Goal: Task Accomplishment & Management: Use online tool/utility

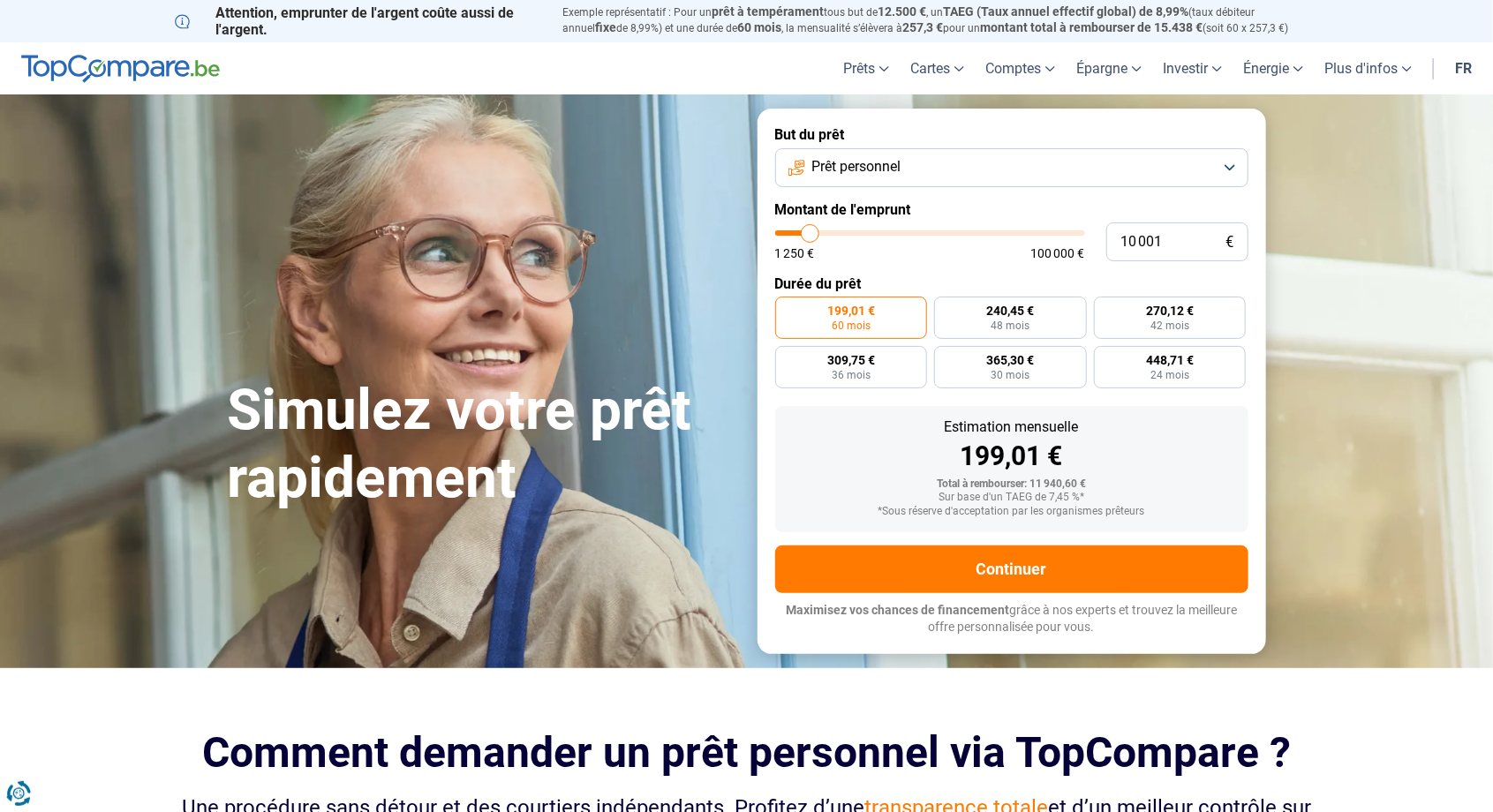
type input "9 500"
type input "9500"
type input "12 000"
type input "12000"
type input "14 250"
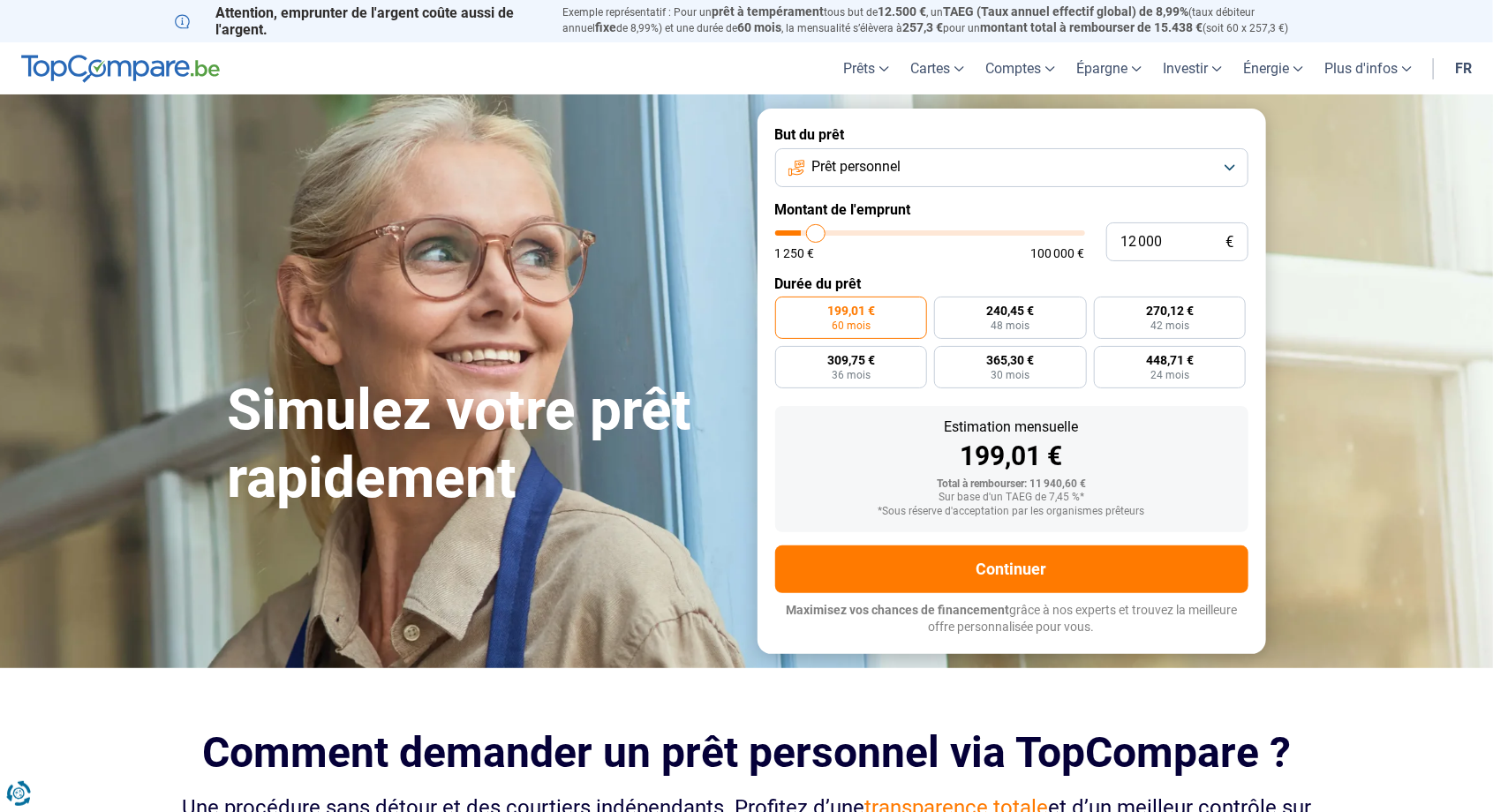
type input "14250"
type input "18 000"
type input "18000"
type input "19 500"
type input "19500"
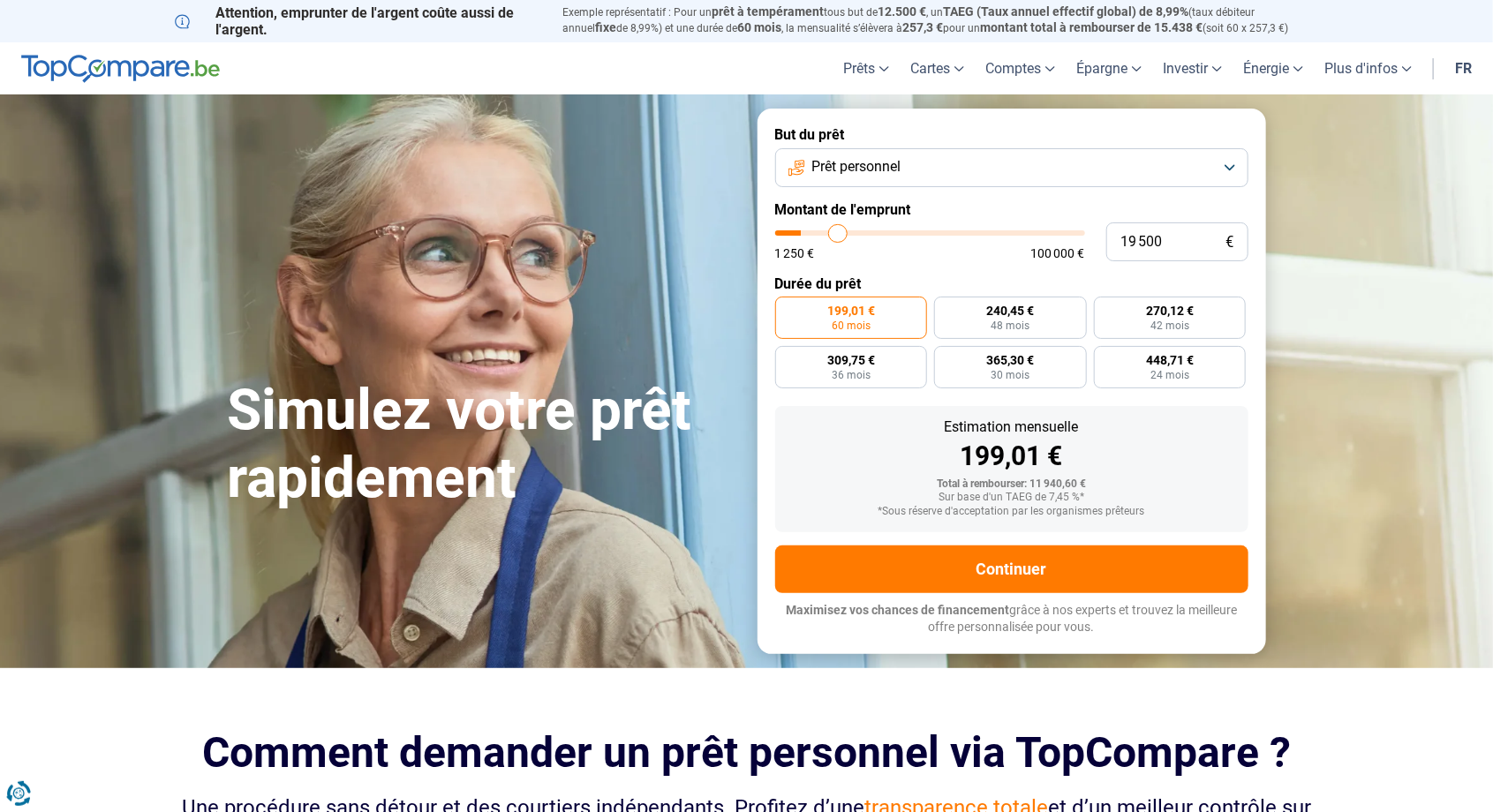
type input "20 750"
type input "20750"
type input "25 000"
type input "25000"
type input "25 750"
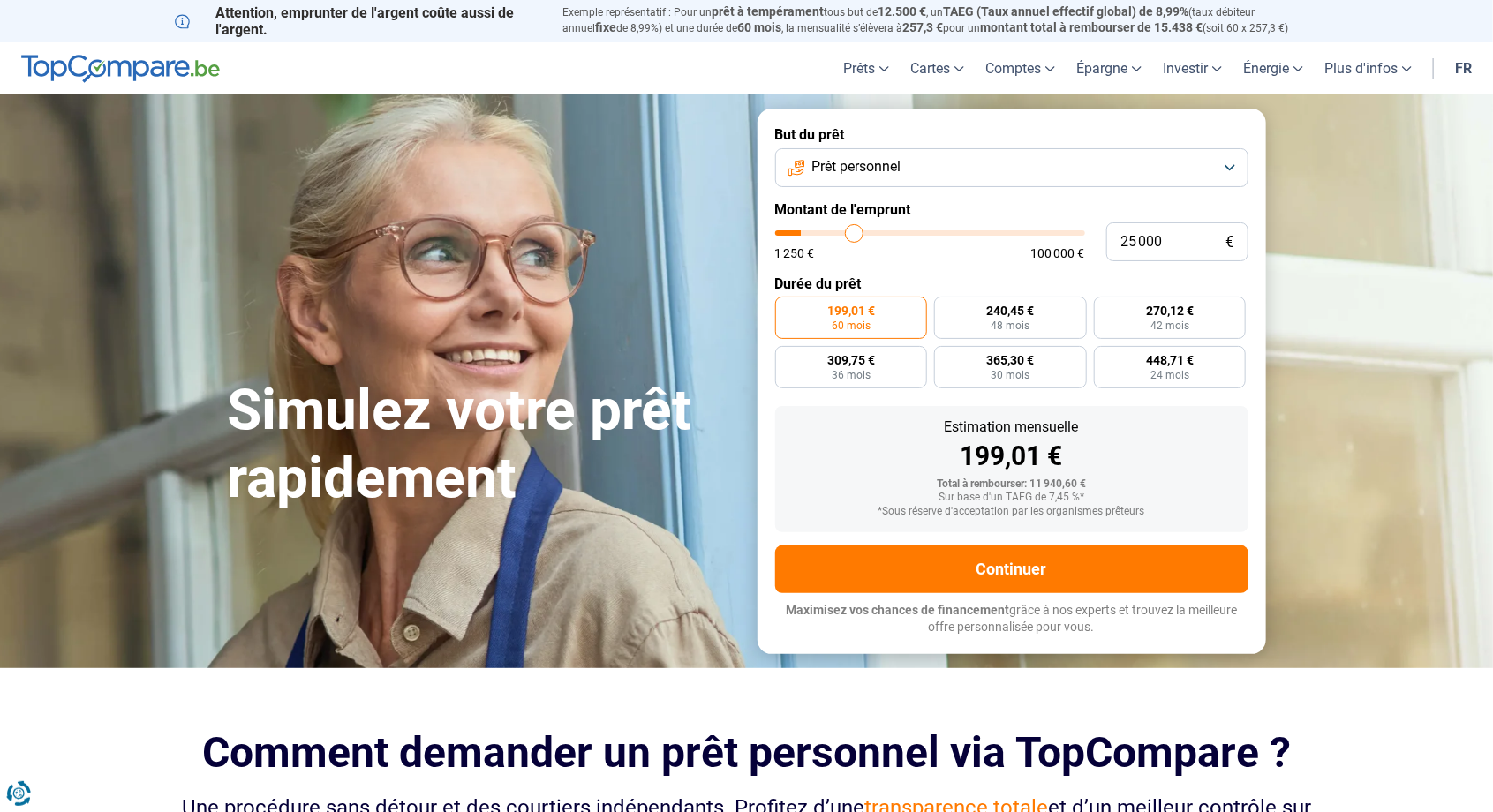
type input "25750"
type input "26 750"
type input "26750"
type input "27 500"
type input "27500"
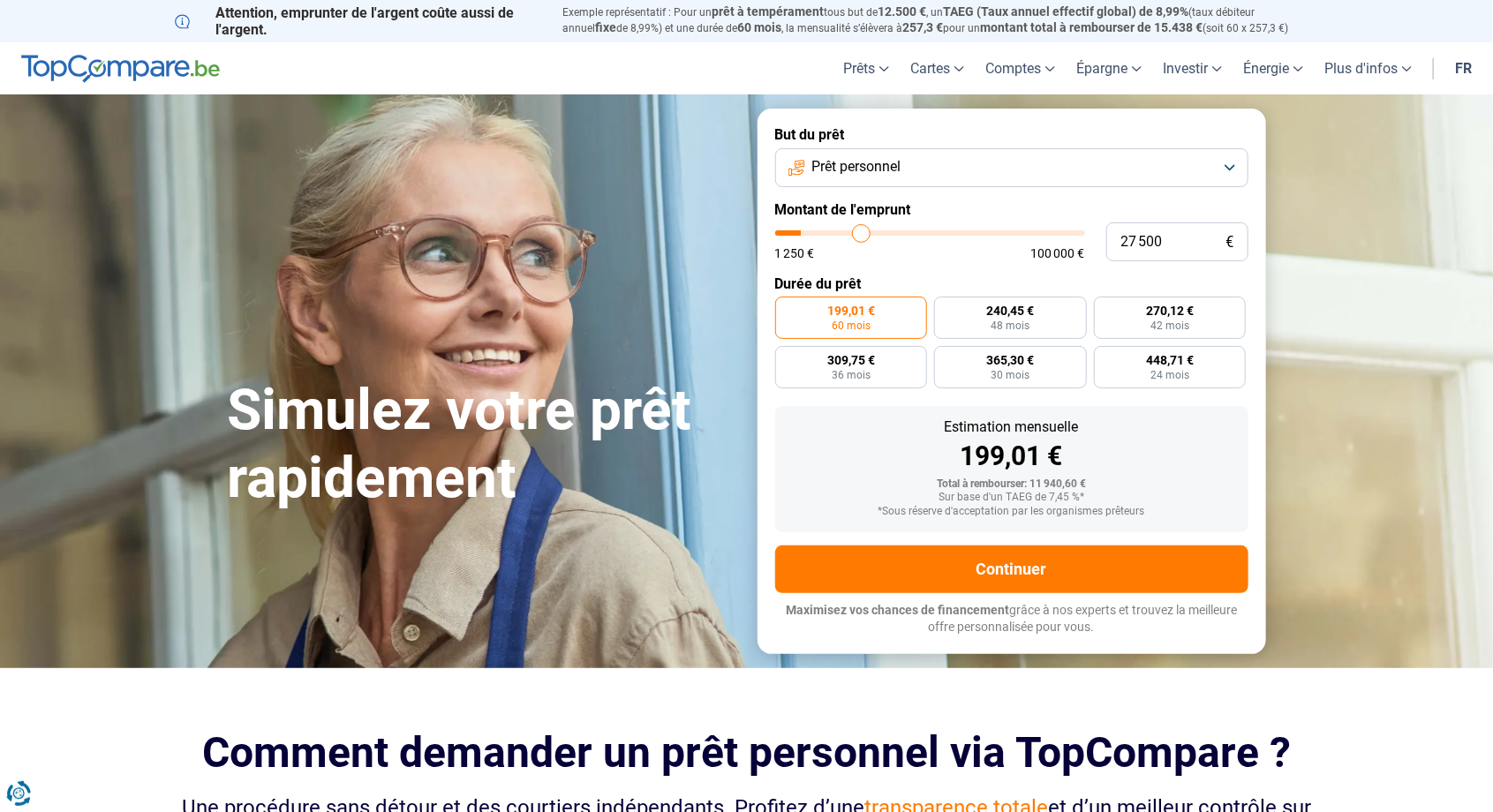
type input "28 500"
type input "28500"
type input "29 250"
type input "29250"
type input "30 000"
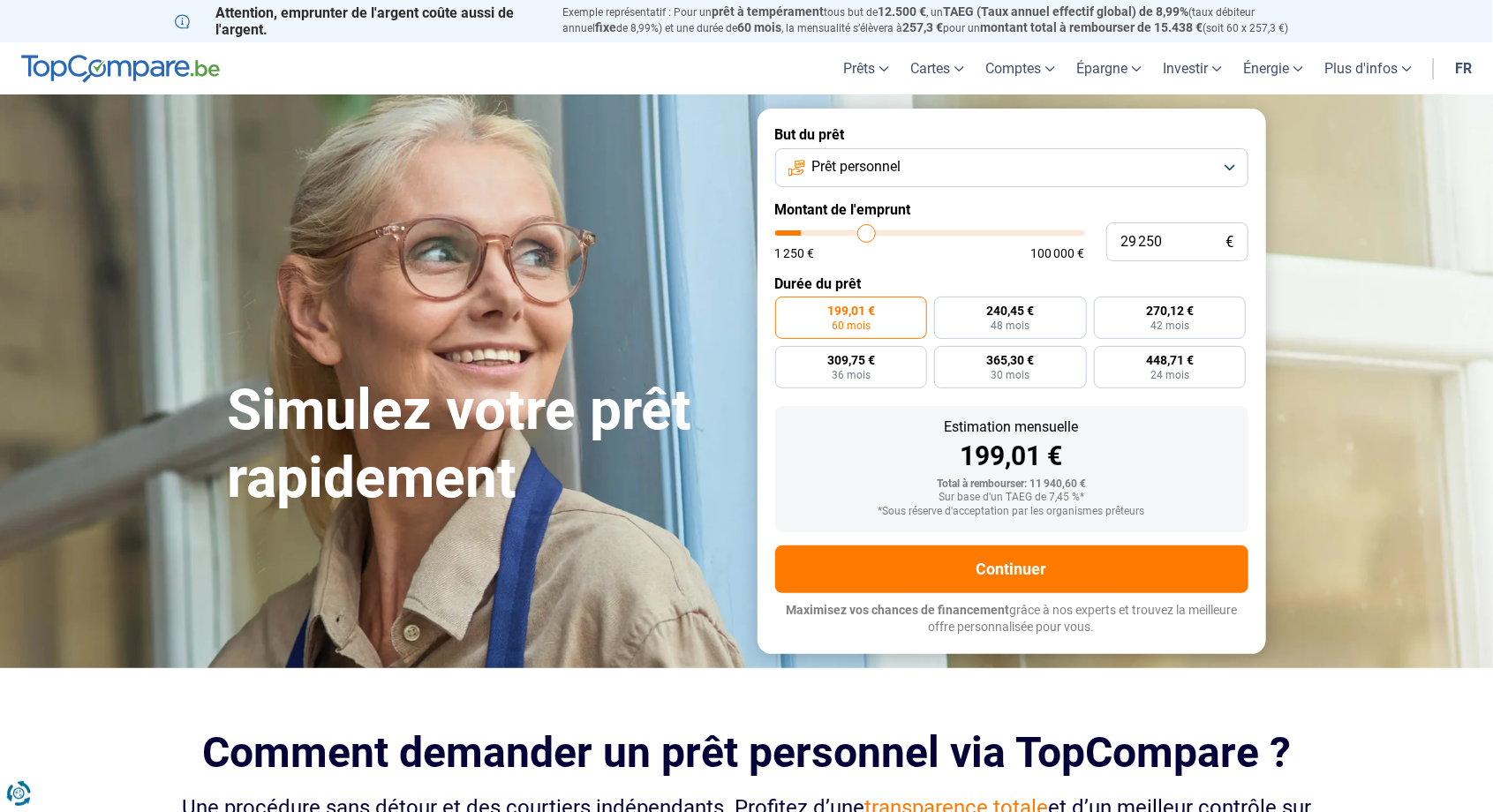
type input "30000"
type input "30 750"
type input "30750"
type input "31 750"
type input "31750"
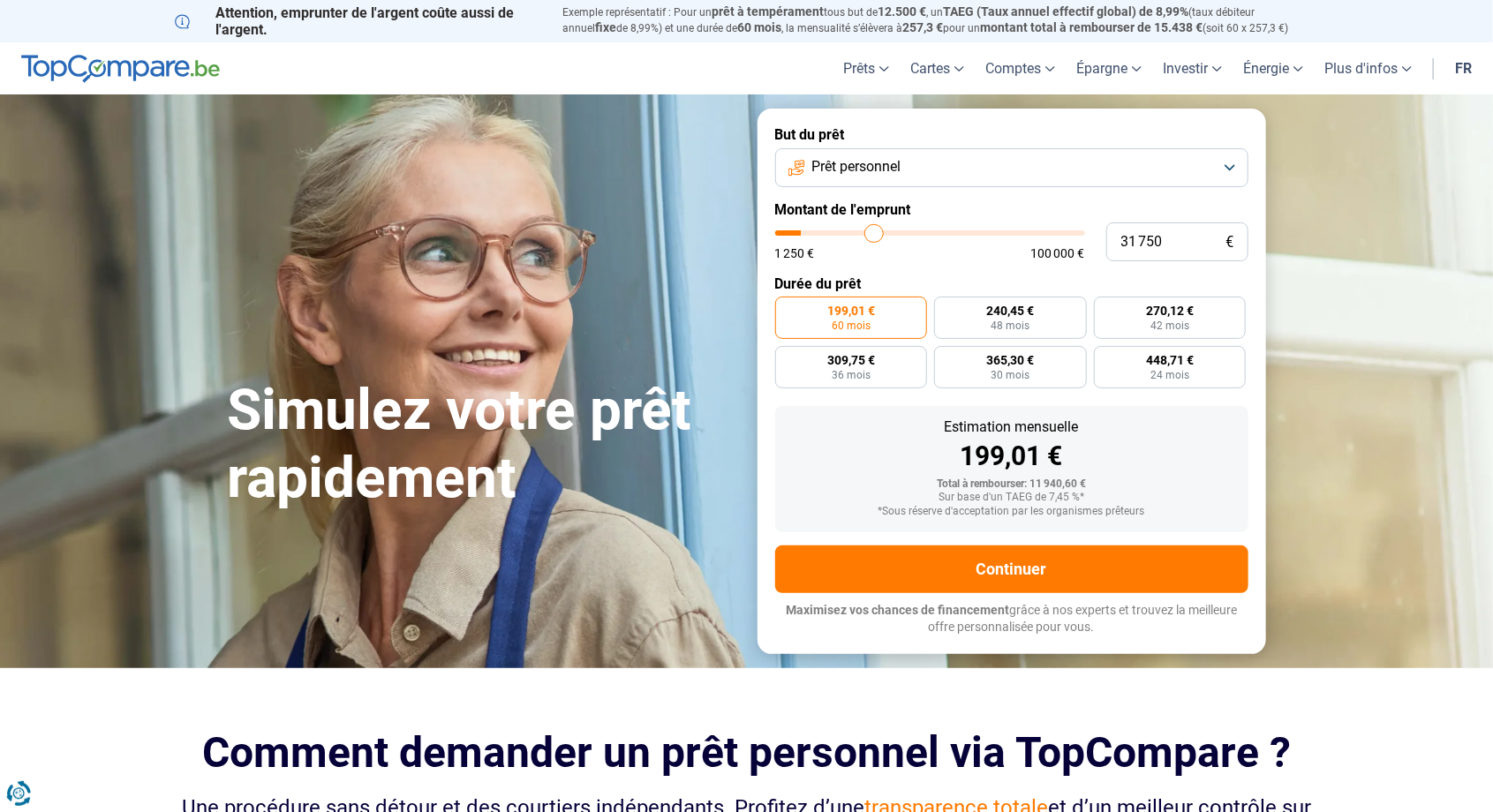
type input "32 250"
type input "32250"
type input "33 000"
type input "33000"
type input "33 750"
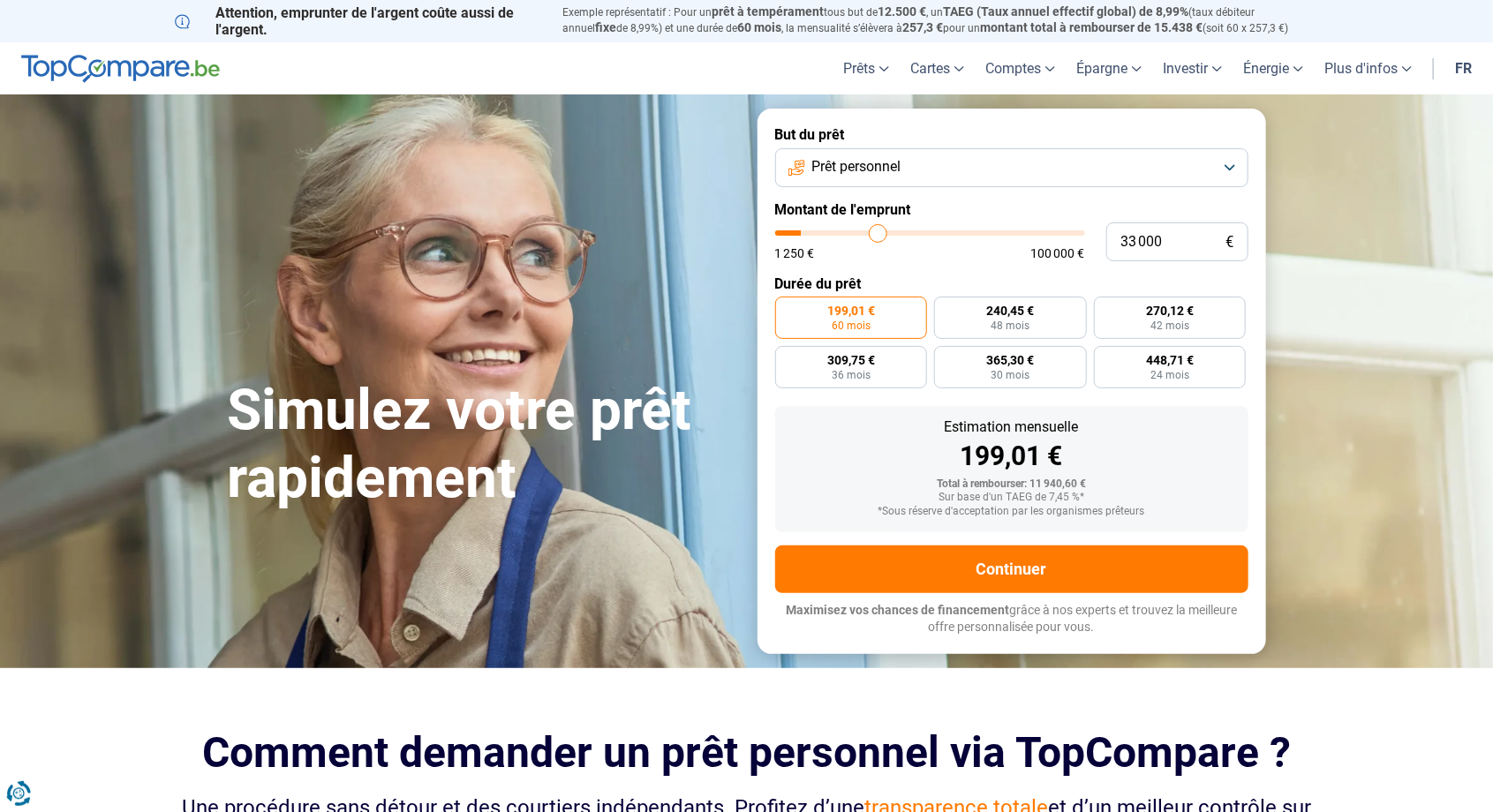
type input "33750"
type input "34 250"
type input "34250"
type input "34 500"
type input "34500"
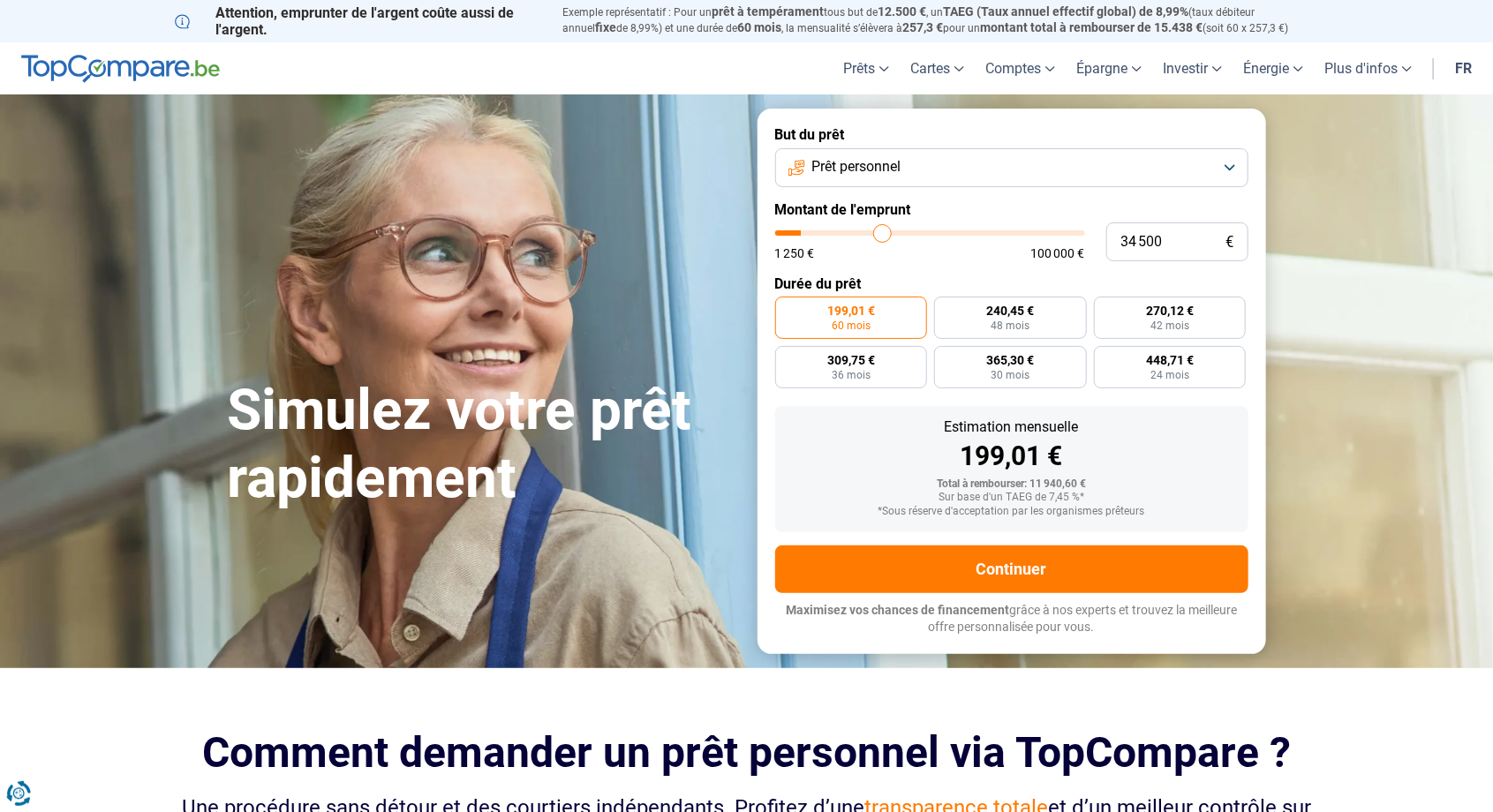
type input "34 750"
type input "34750"
type input "35 000"
type input "35000"
type input "35 250"
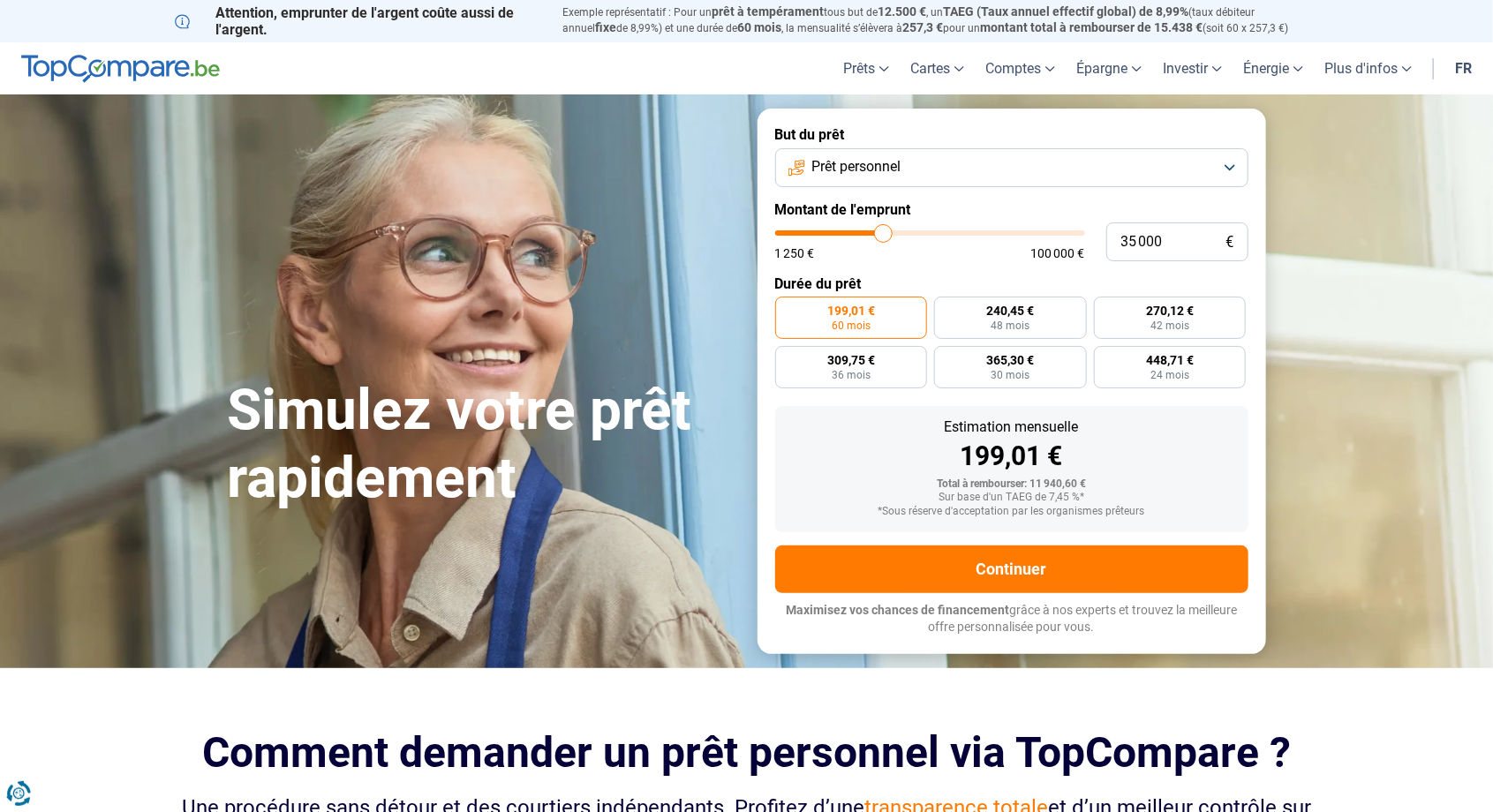
type input "35250"
type input "35 500"
type input "35500"
type input "35 750"
type input "35750"
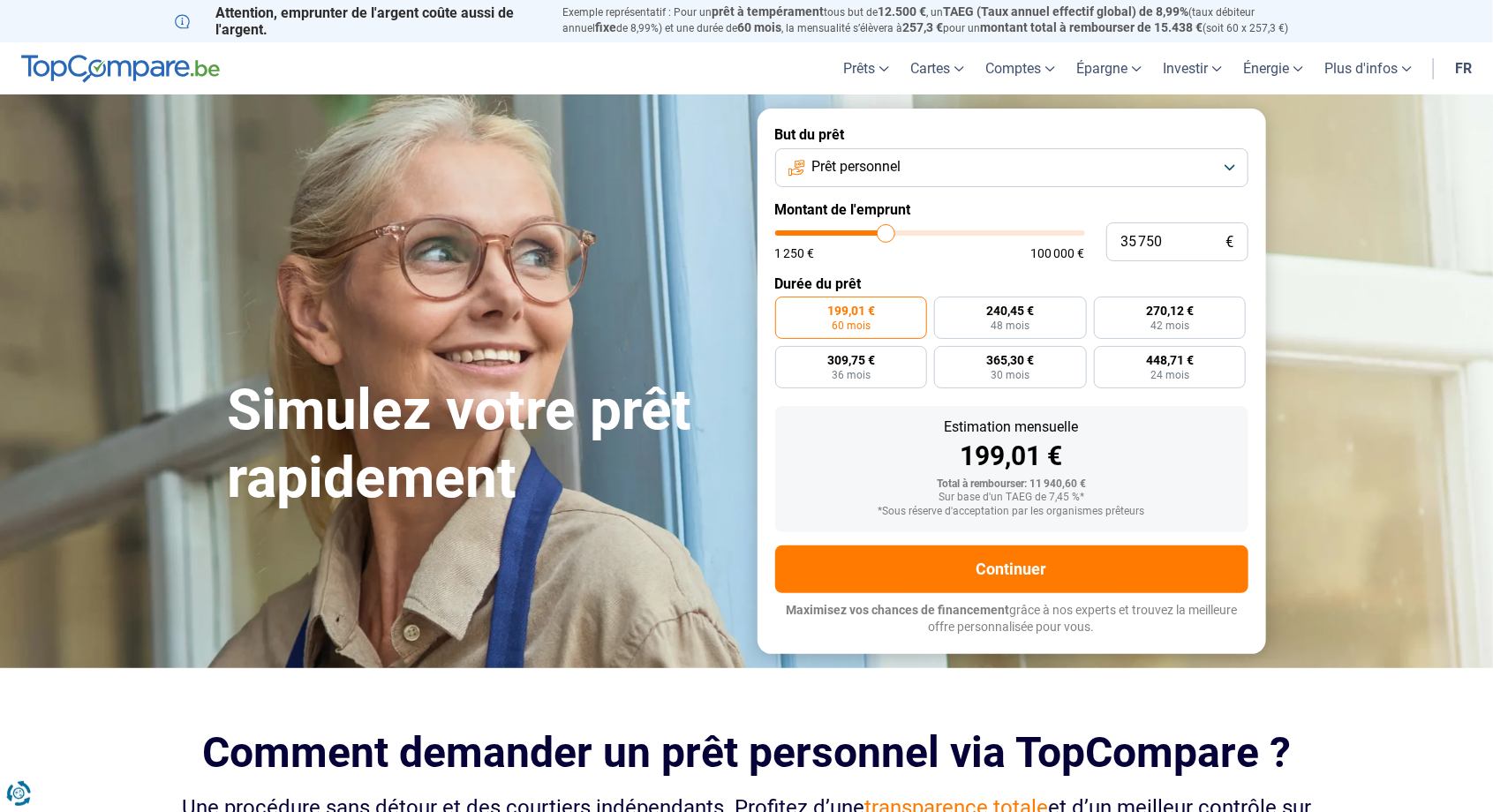
type input "36 000"
type input "36000"
type input "36 250"
type input "36250"
type input "36 500"
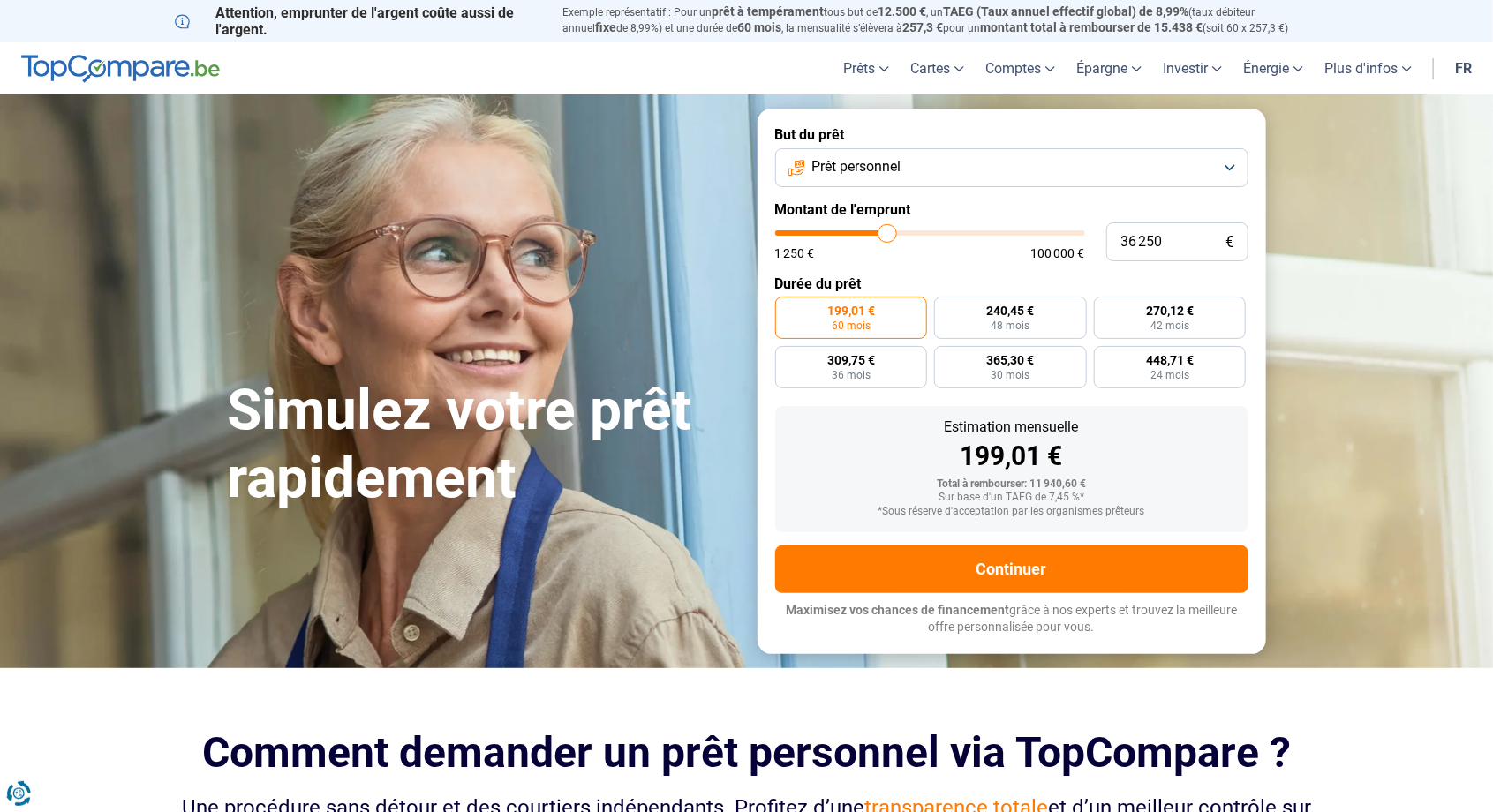
type input "36500"
type input "36 750"
type input "36750"
type input "37 000"
type input "37000"
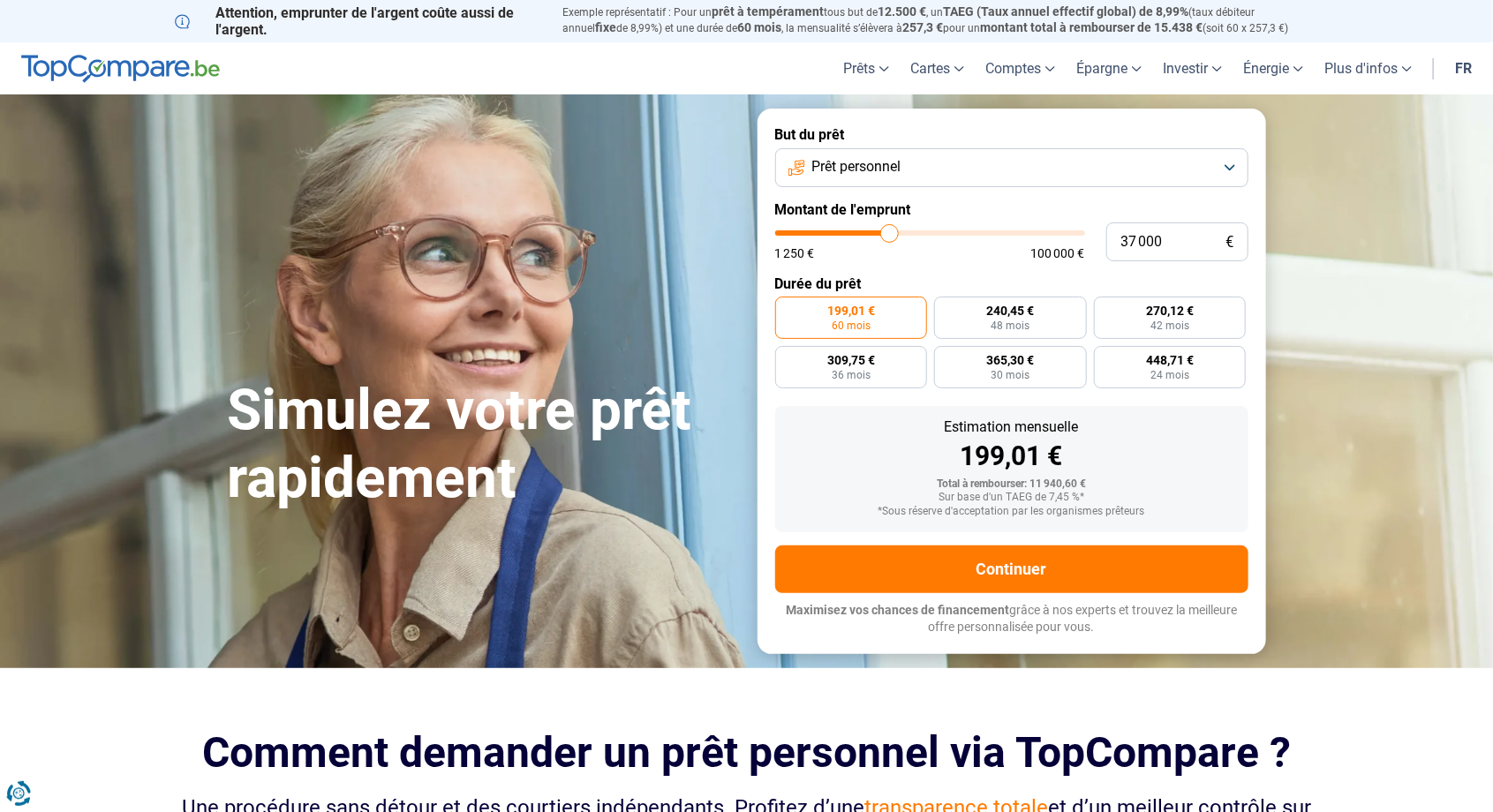
type input "37 250"
type input "37250"
type input "37 750"
type input "37750"
type input "38 000"
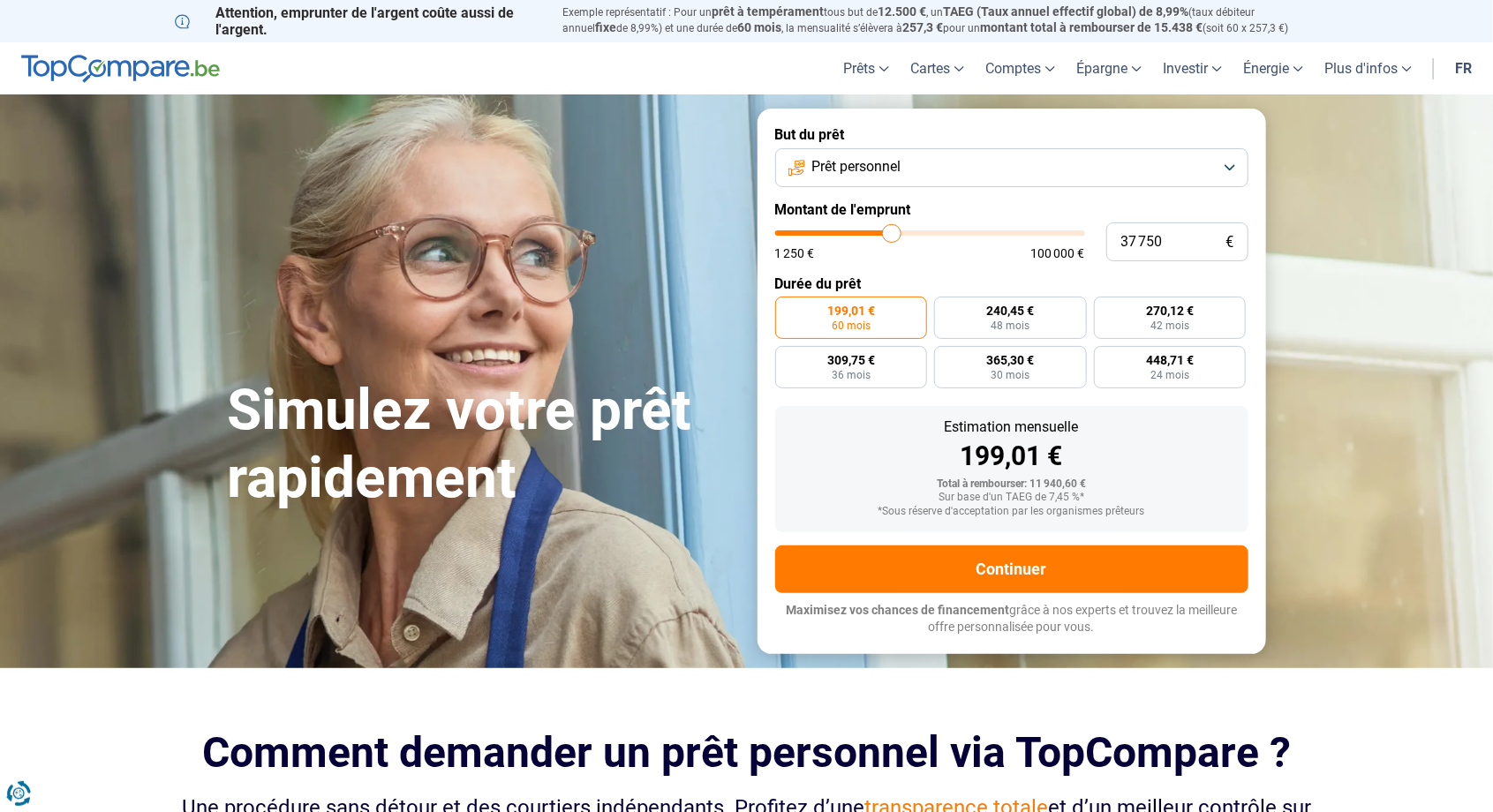
type input "38000"
type input "38 250"
type input "38250"
type input "38 750"
type input "38750"
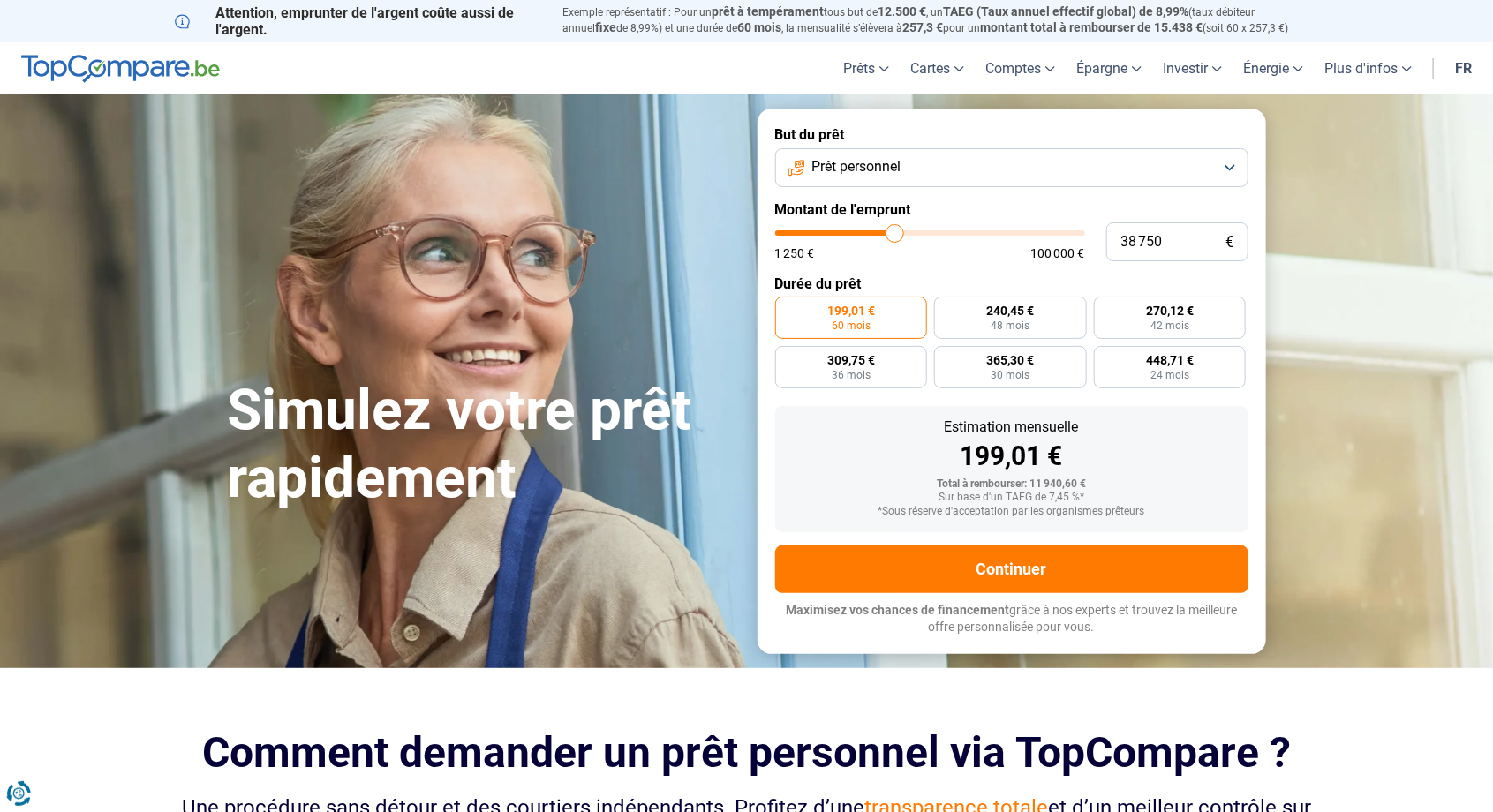
type input "39 000"
type input "39000"
type input "39 500"
type input "39500"
type input "40 000"
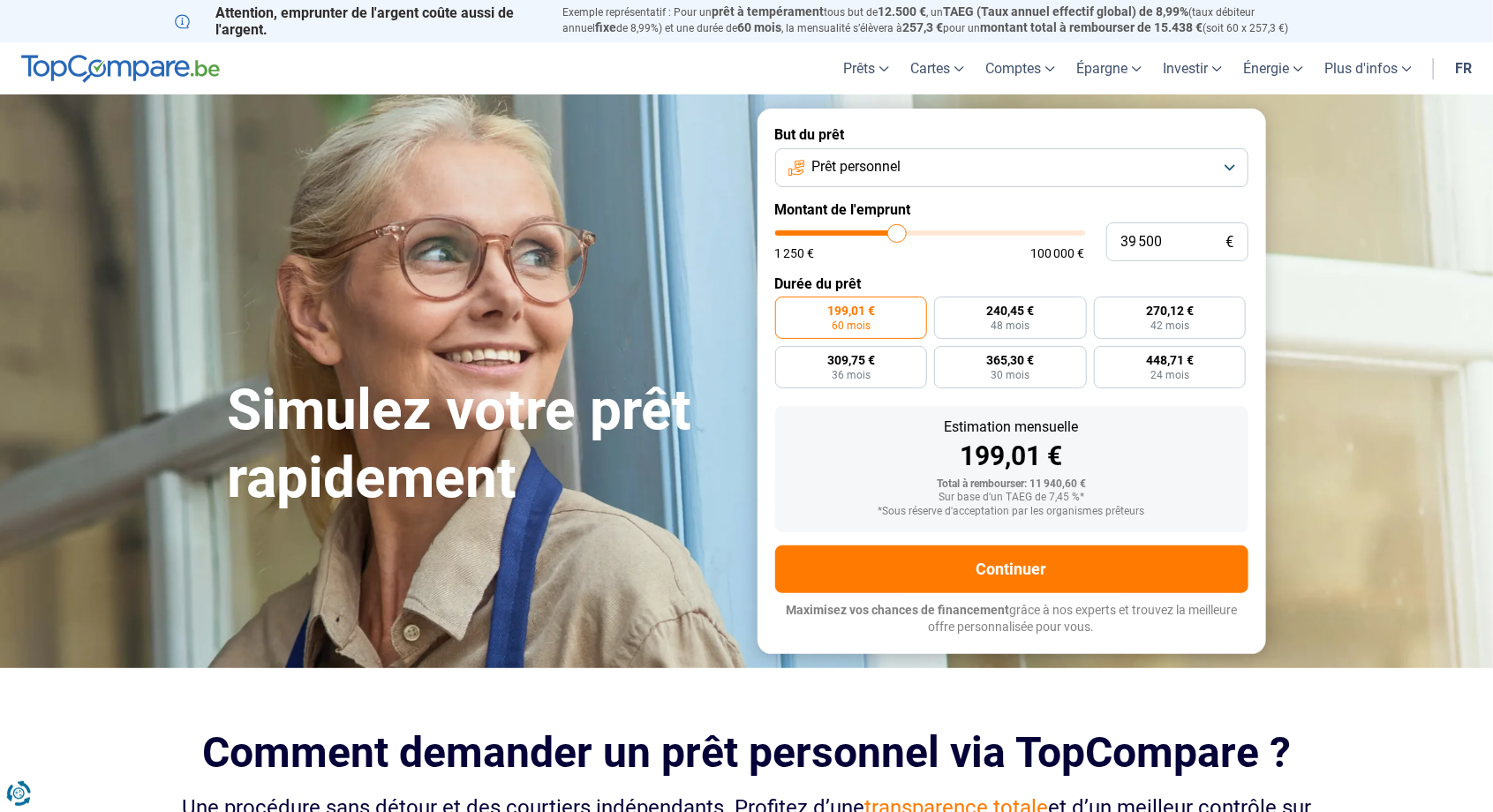
type input "40000"
type input "40 250"
type input "40250"
type input "40 500"
type input "40500"
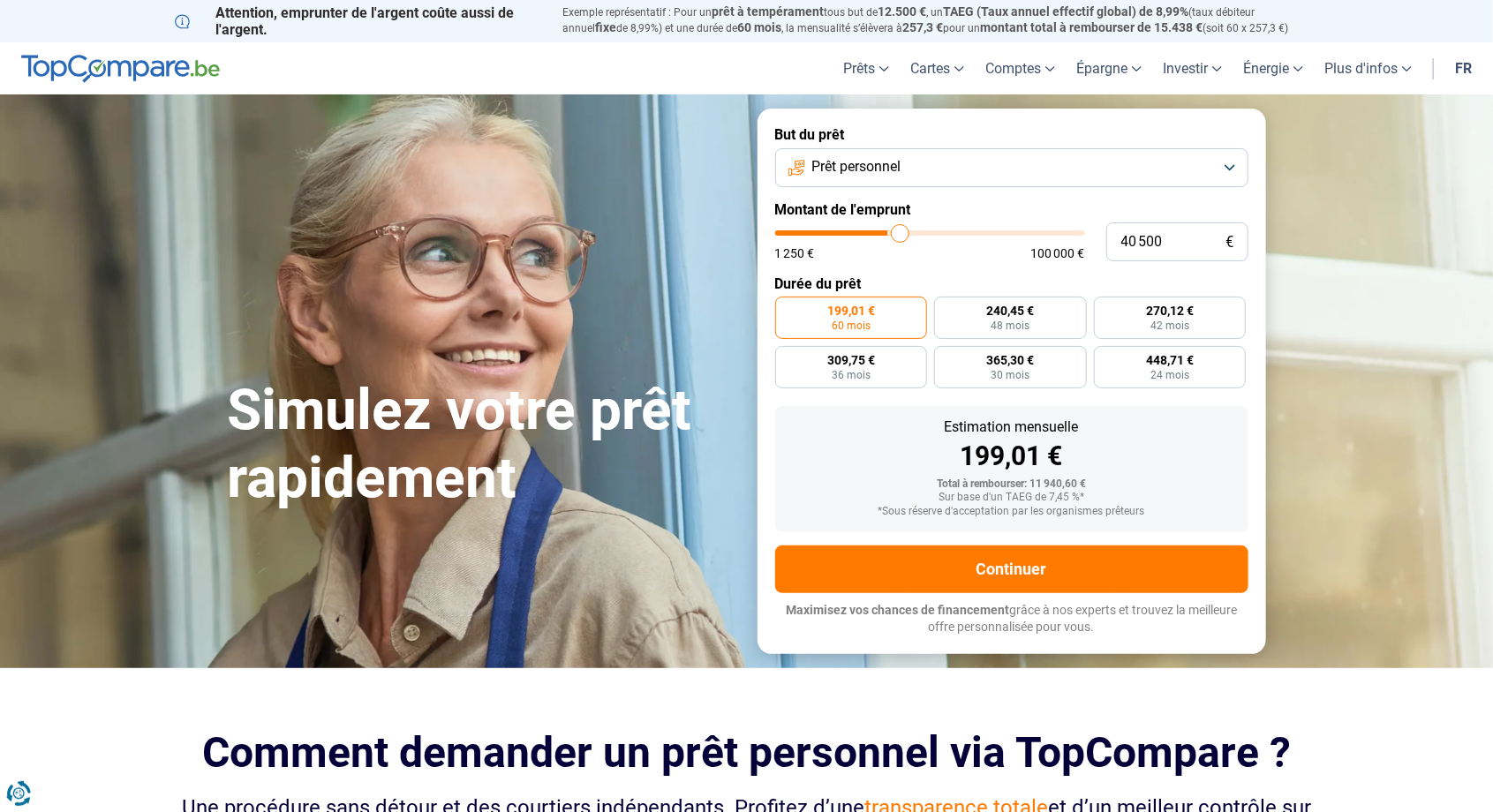
type input "40 750"
type input "40750"
type input "41 000"
type input "41000"
type input "41 250"
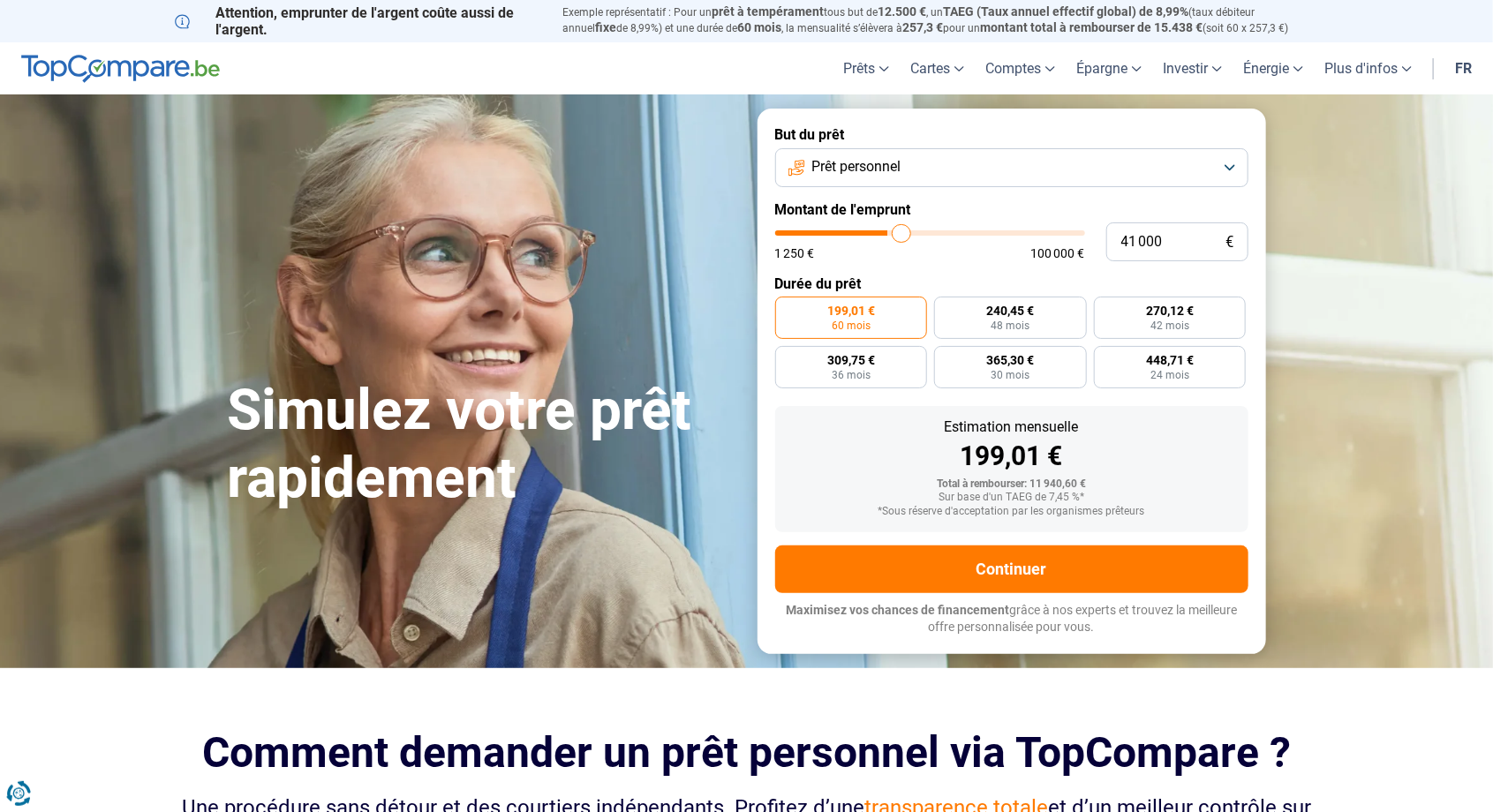
type input "41250"
type input "41 500"
type input "41500"
type input "41 750"
type input "41750"
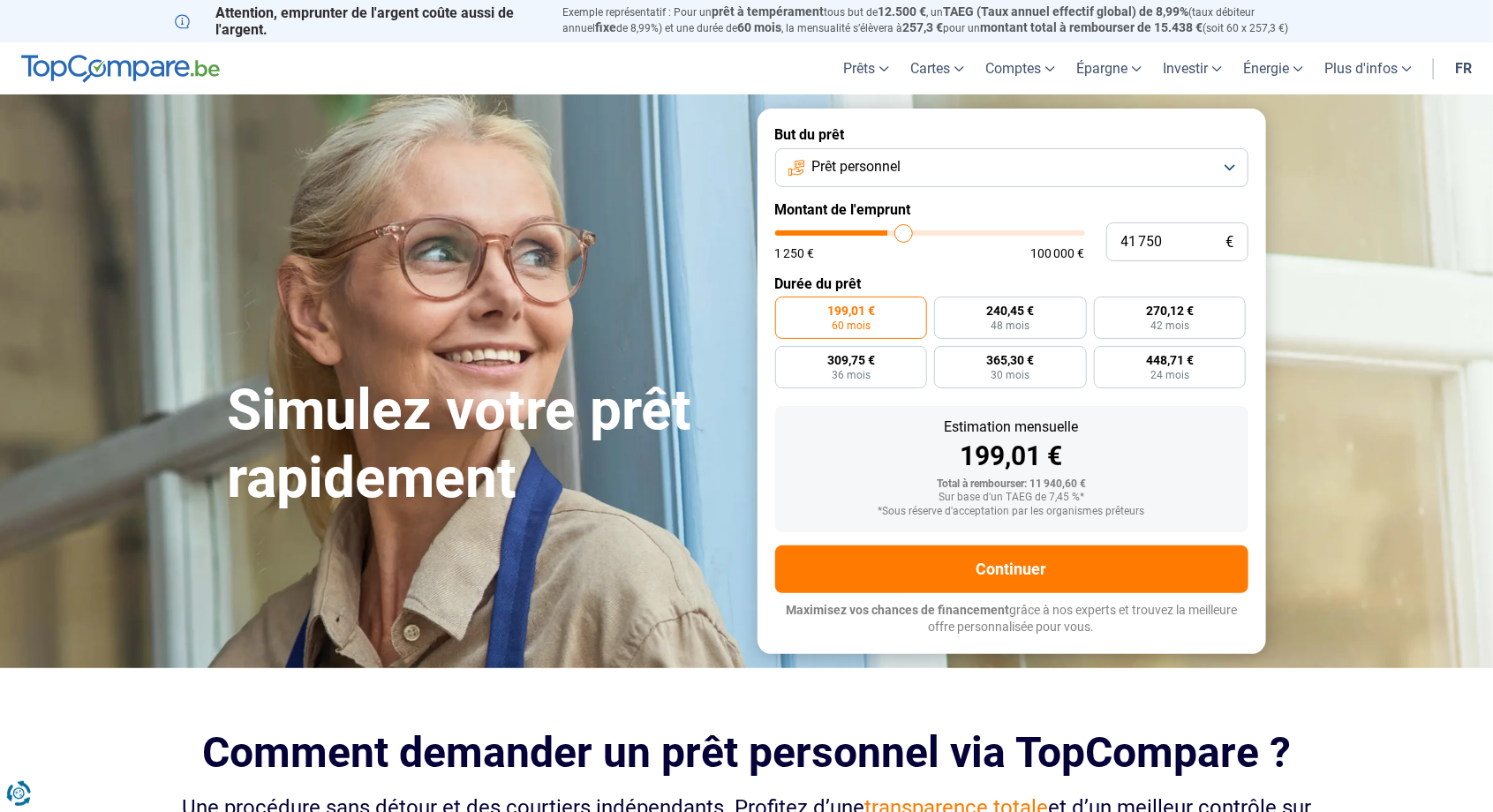
type input "42 000"
type input "42000"
radio input "false"
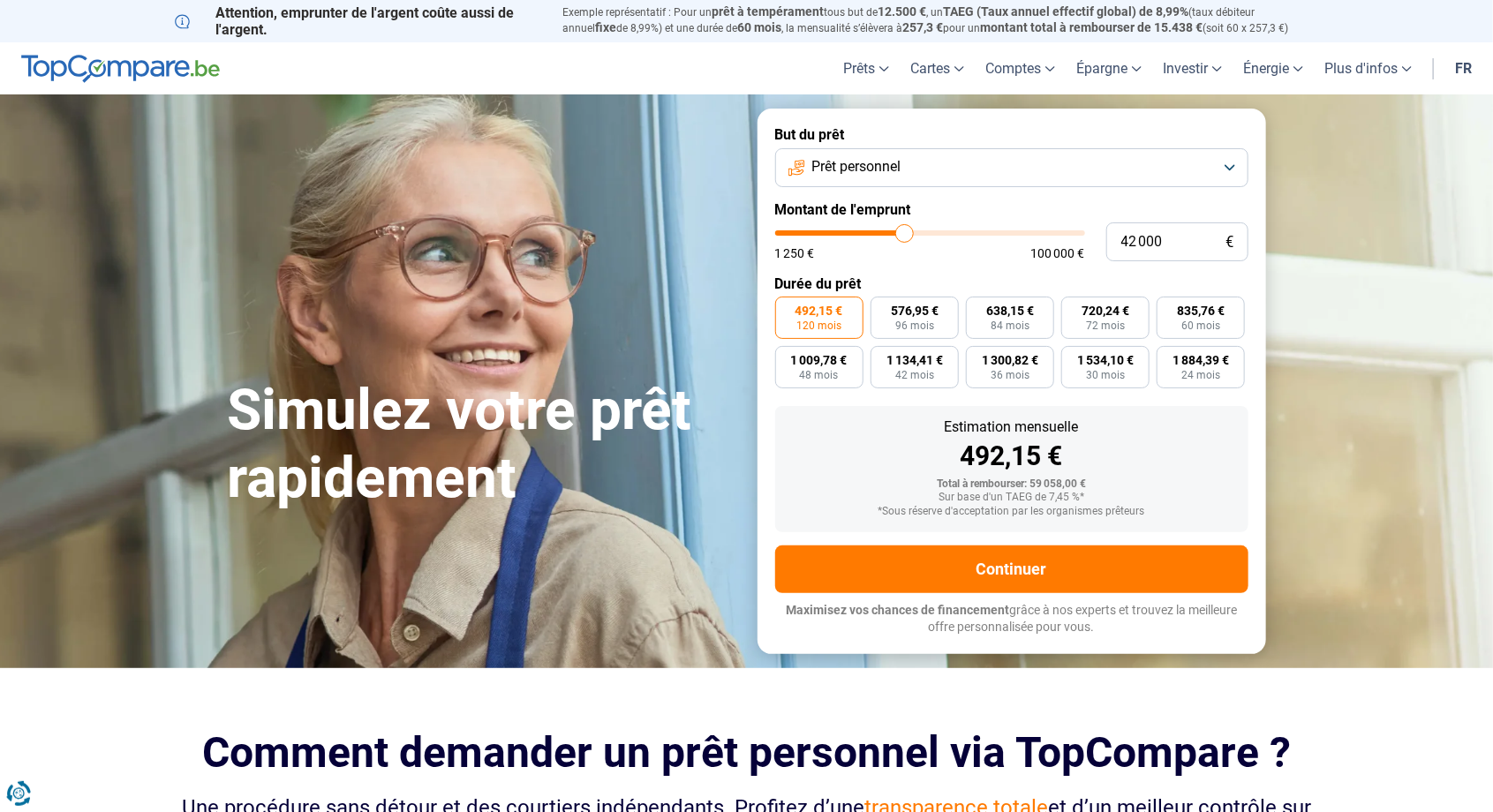
type input "44 000"
type input "44000"
type input "41 750"
type input "41750"
type input "40 750"
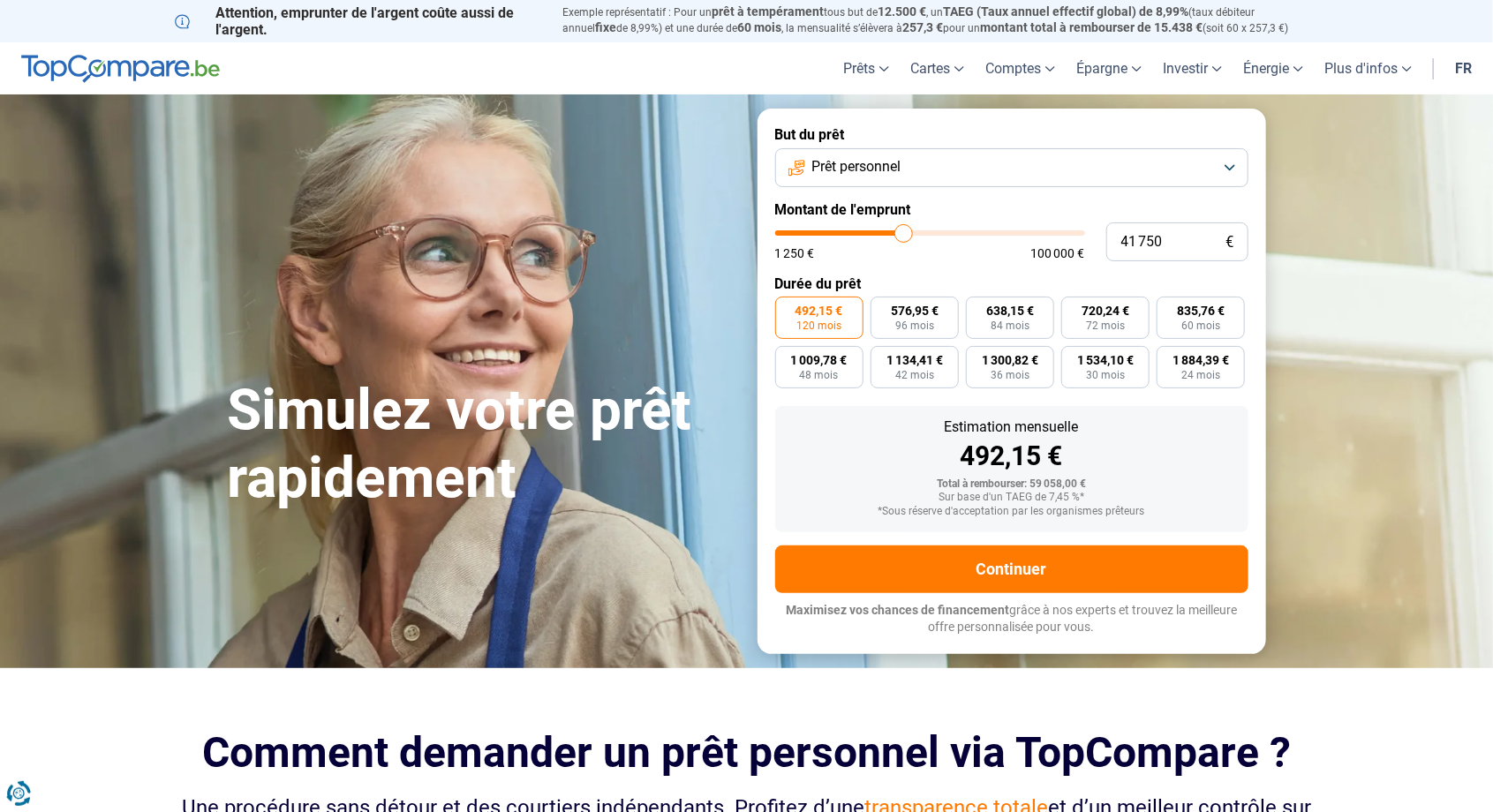
type input "40750"
type input "39 000"
type input "39000"
type input "36 750"
type input "36750"
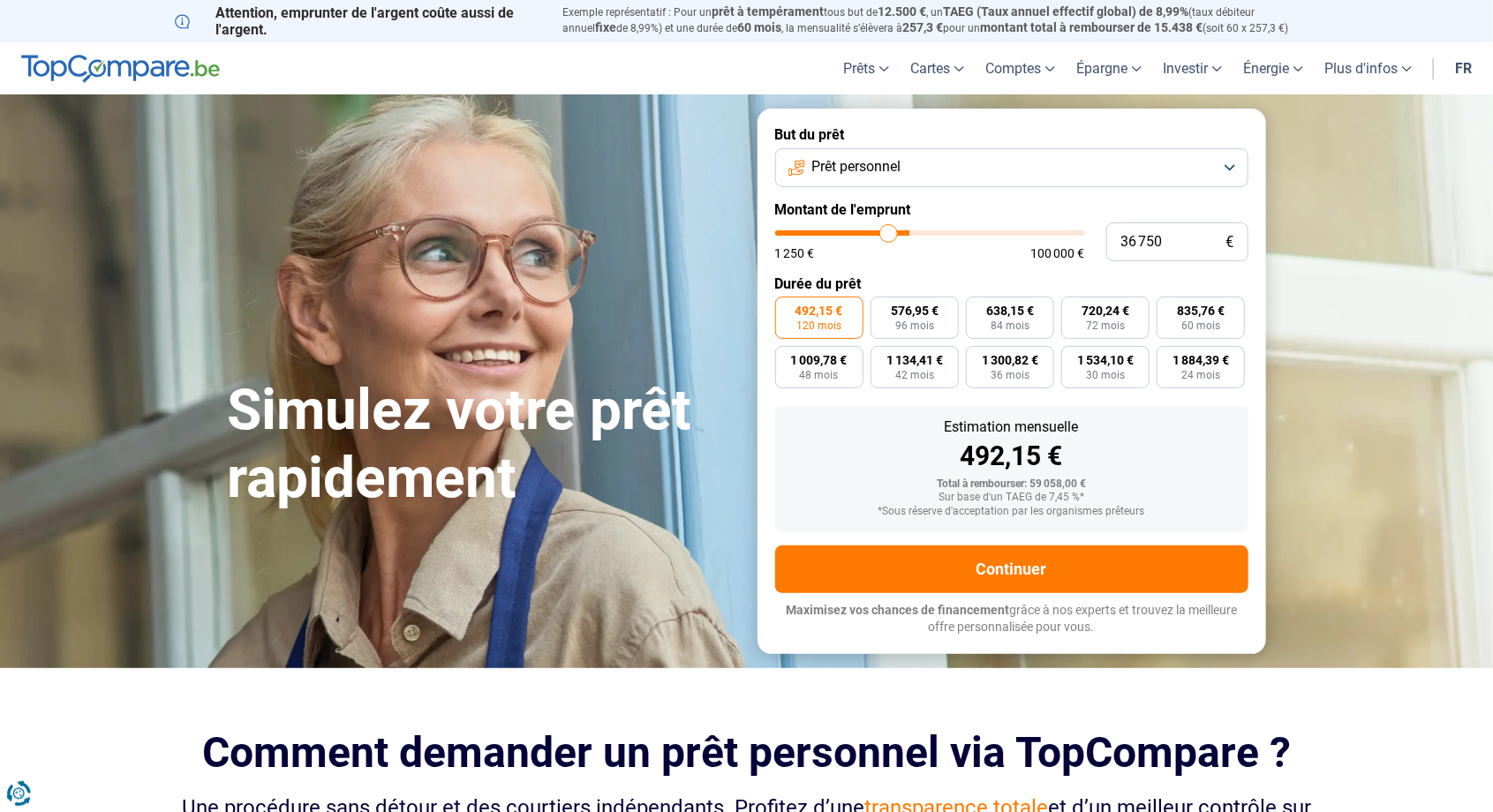
type input "35 500"
type input "35500"
type input "34 500"
type input "34500"
type input "33 750"
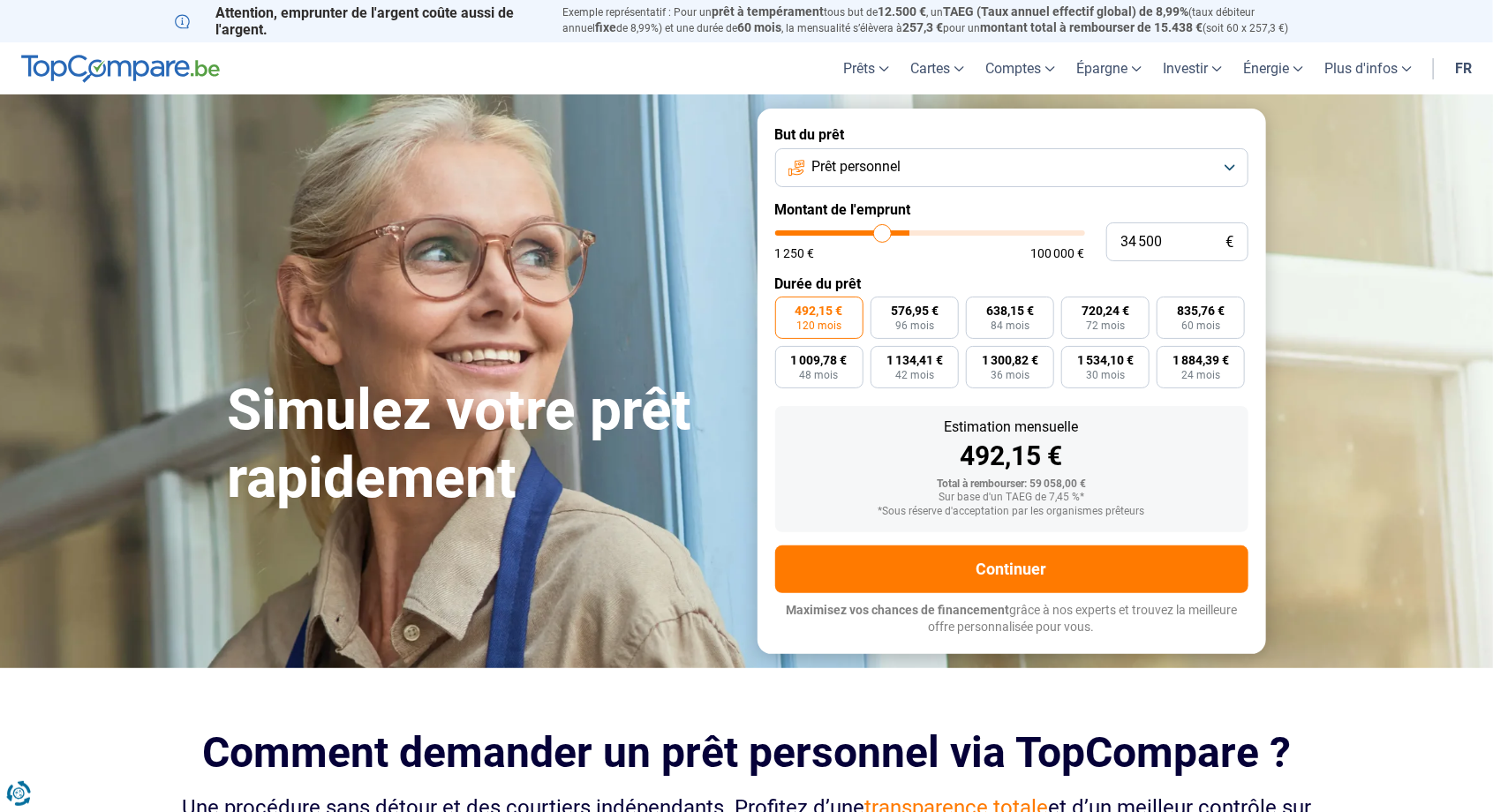
type input "33750"
type input "33 000"
type input "33000"
type input "32 250"
type input "32250"
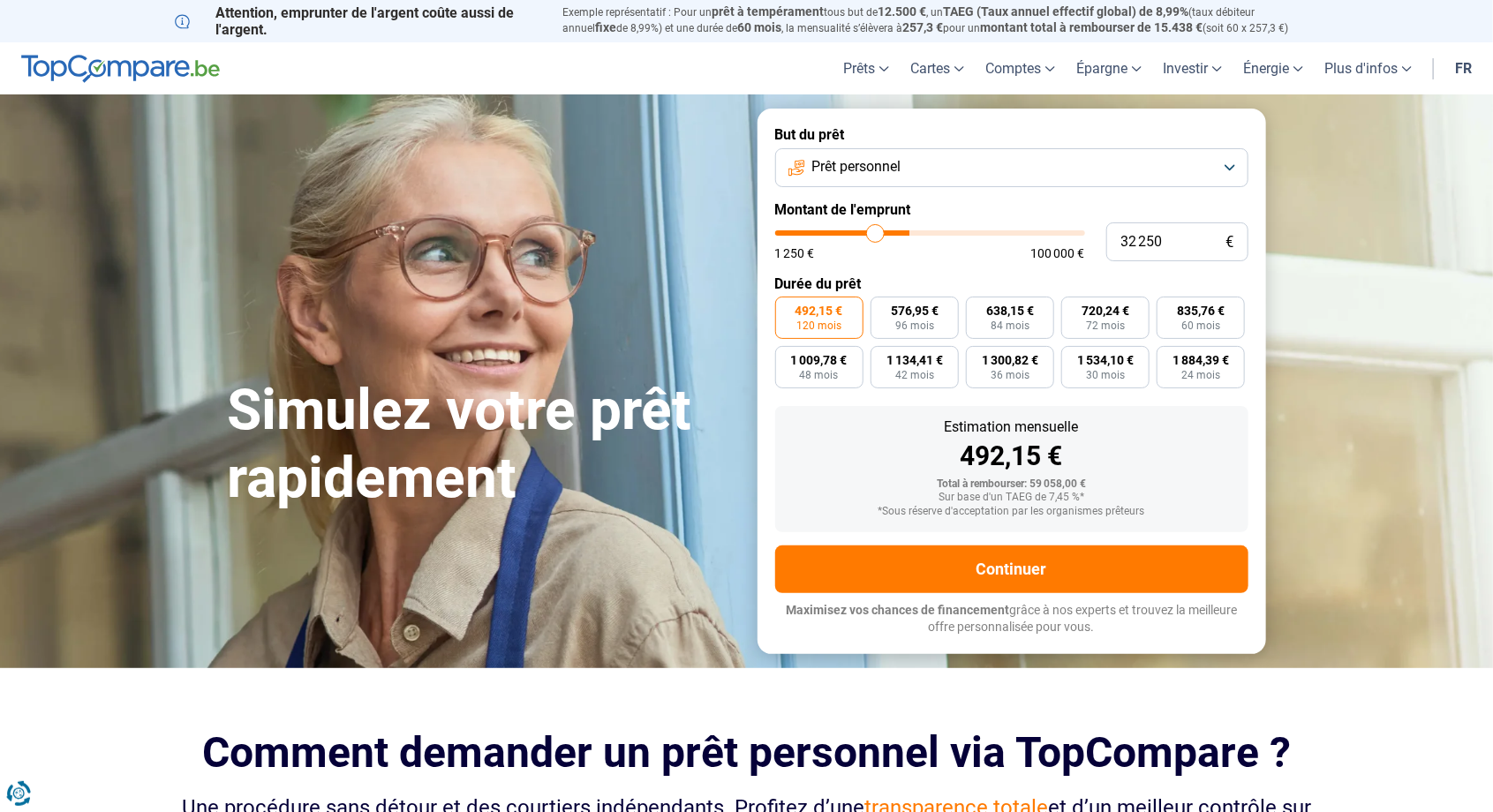
type input "31 250"
type input "31250"
type input "30 750"
type input "30750"
type input "29 750"
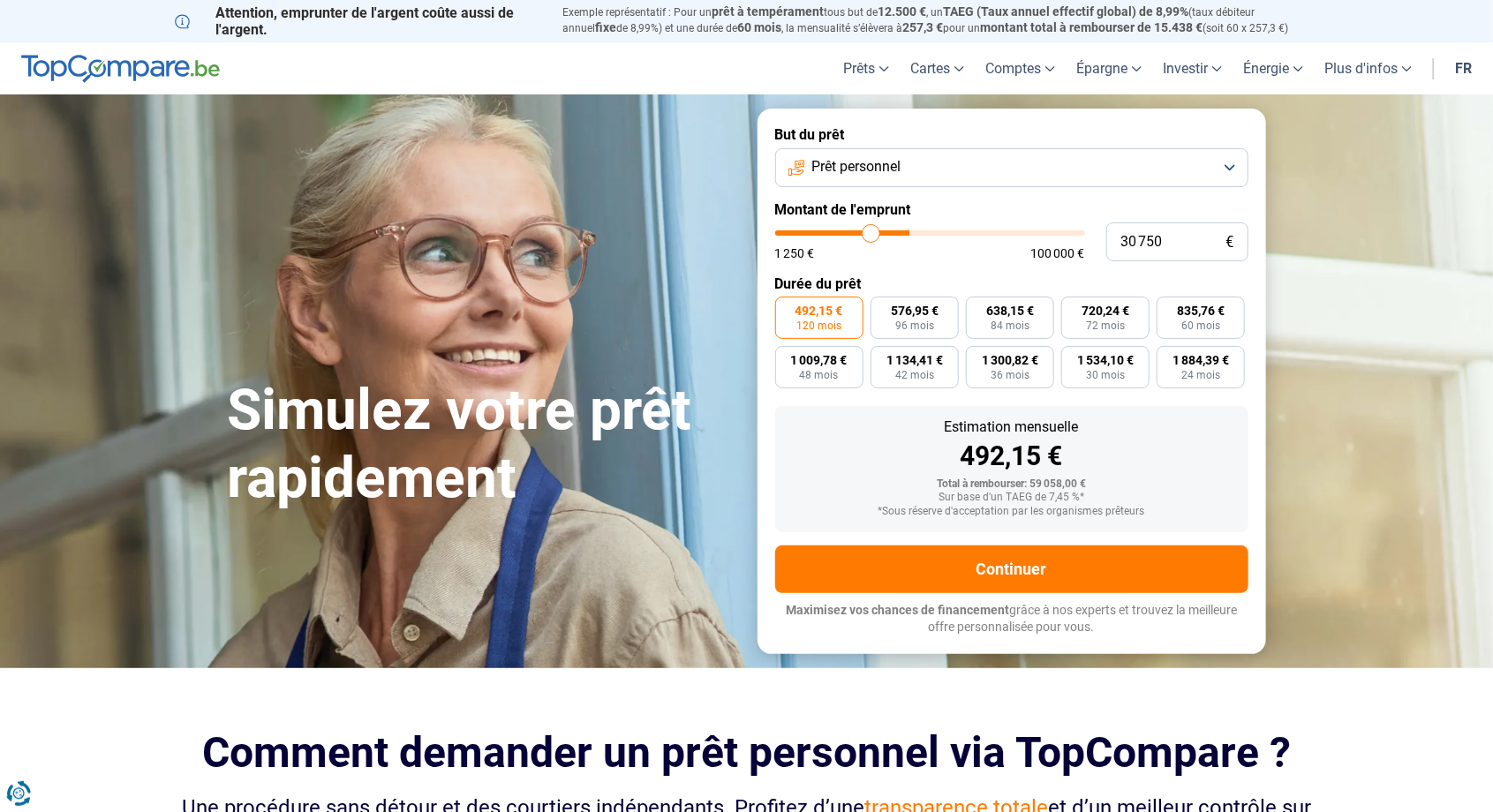
type input "29750"
type input "29 000"
type input "29000"
type input "28 250"
type input "28250"
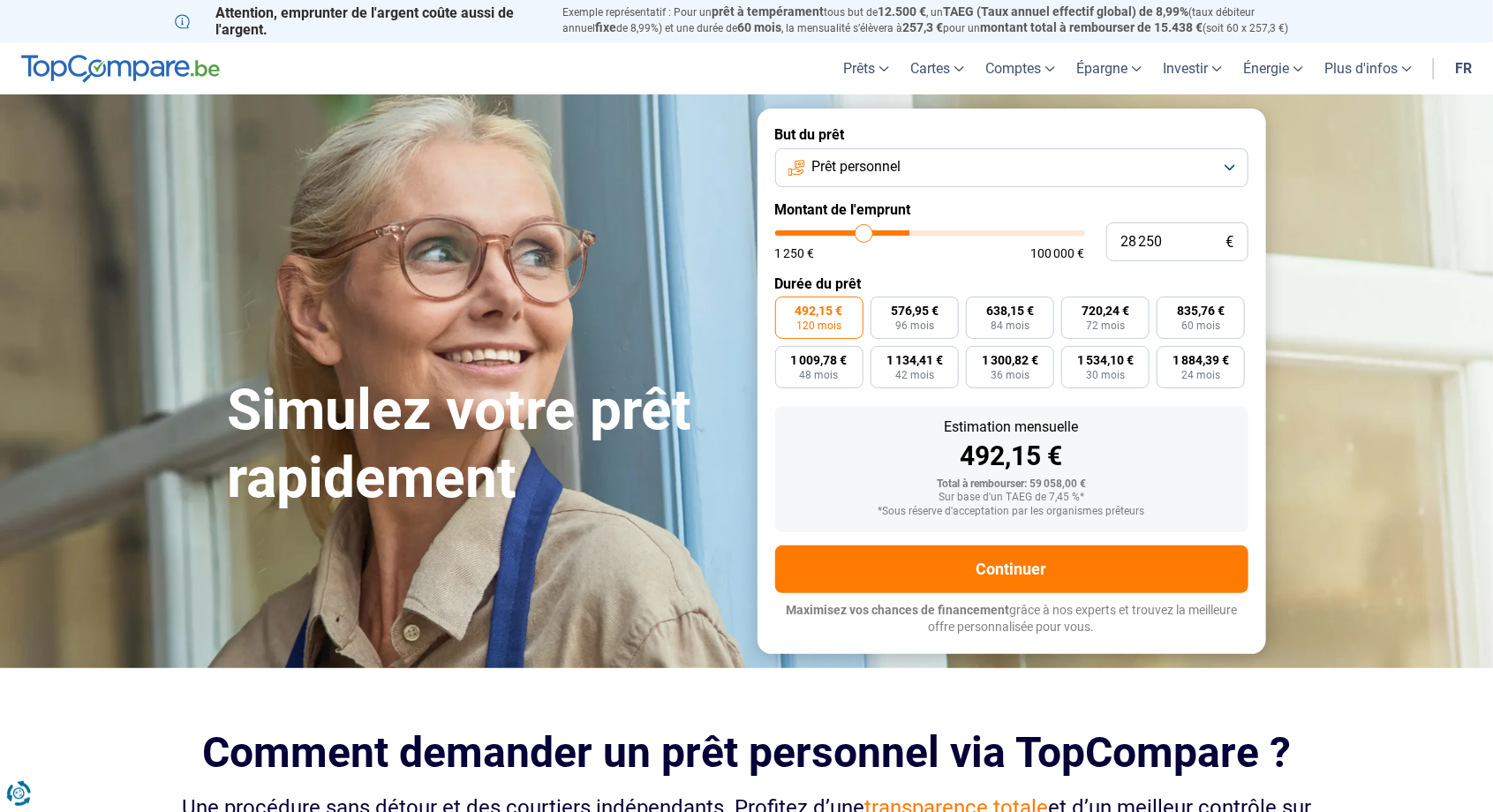
type input "27 500"
type input "27500"
type input "26 750"
type input "26750"
type input "26 250"
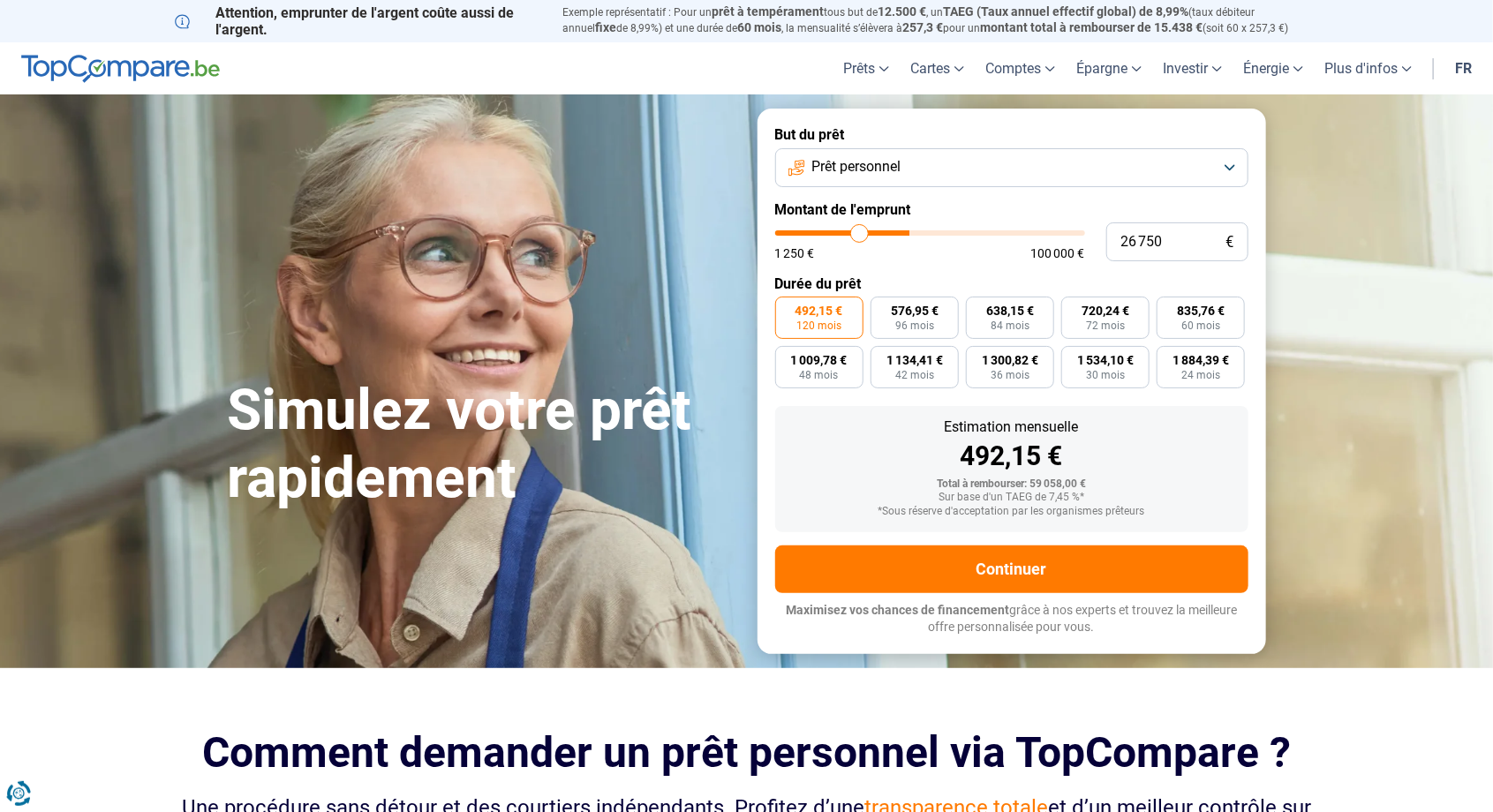
type input "26250"
type input "25 750"
type input "25750"
type input "25 000"
type input "25000"
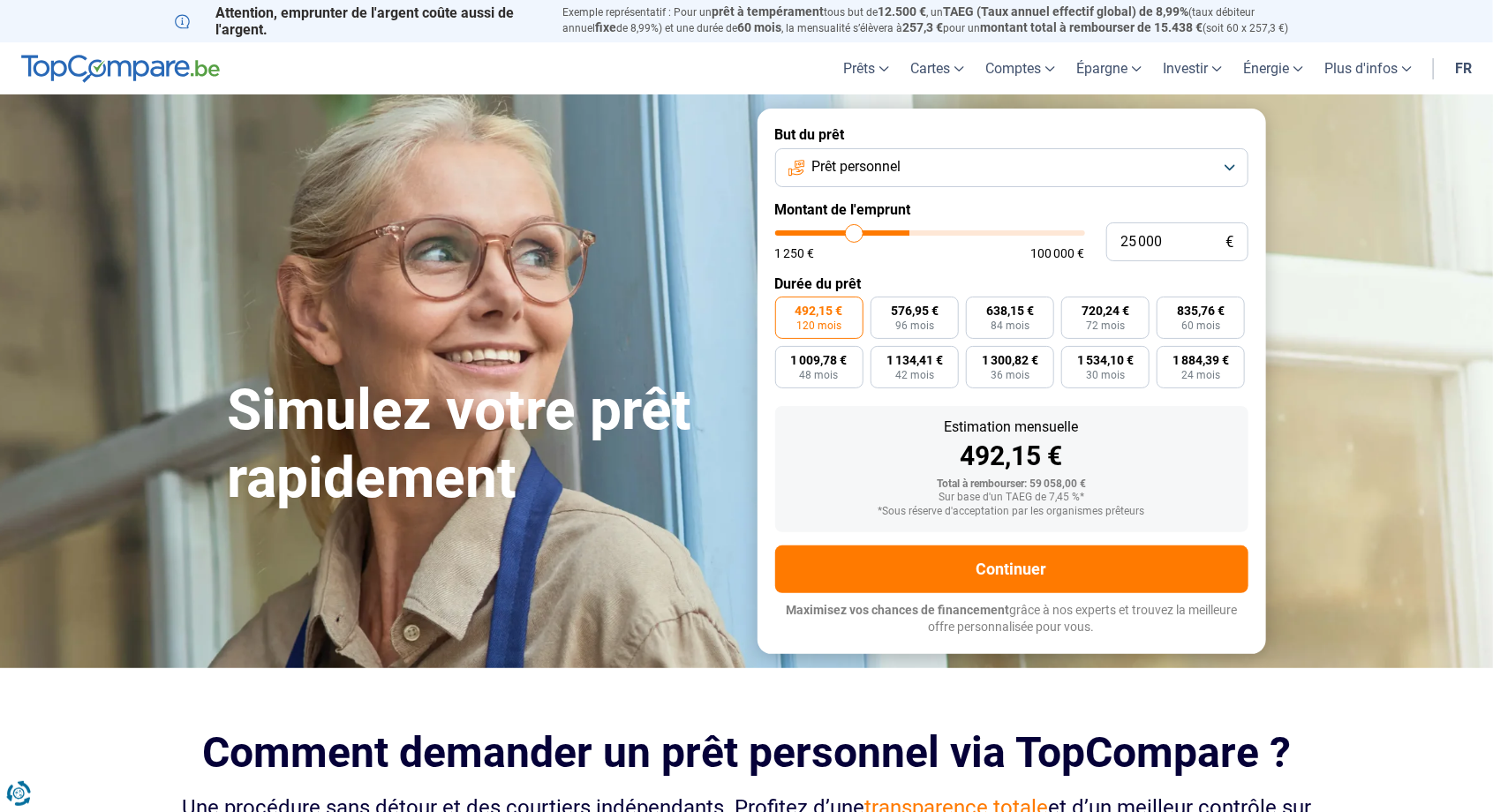
type input "24 250"
type input "24250"
type input "23 500"
type input "23500"
type input "22 750"
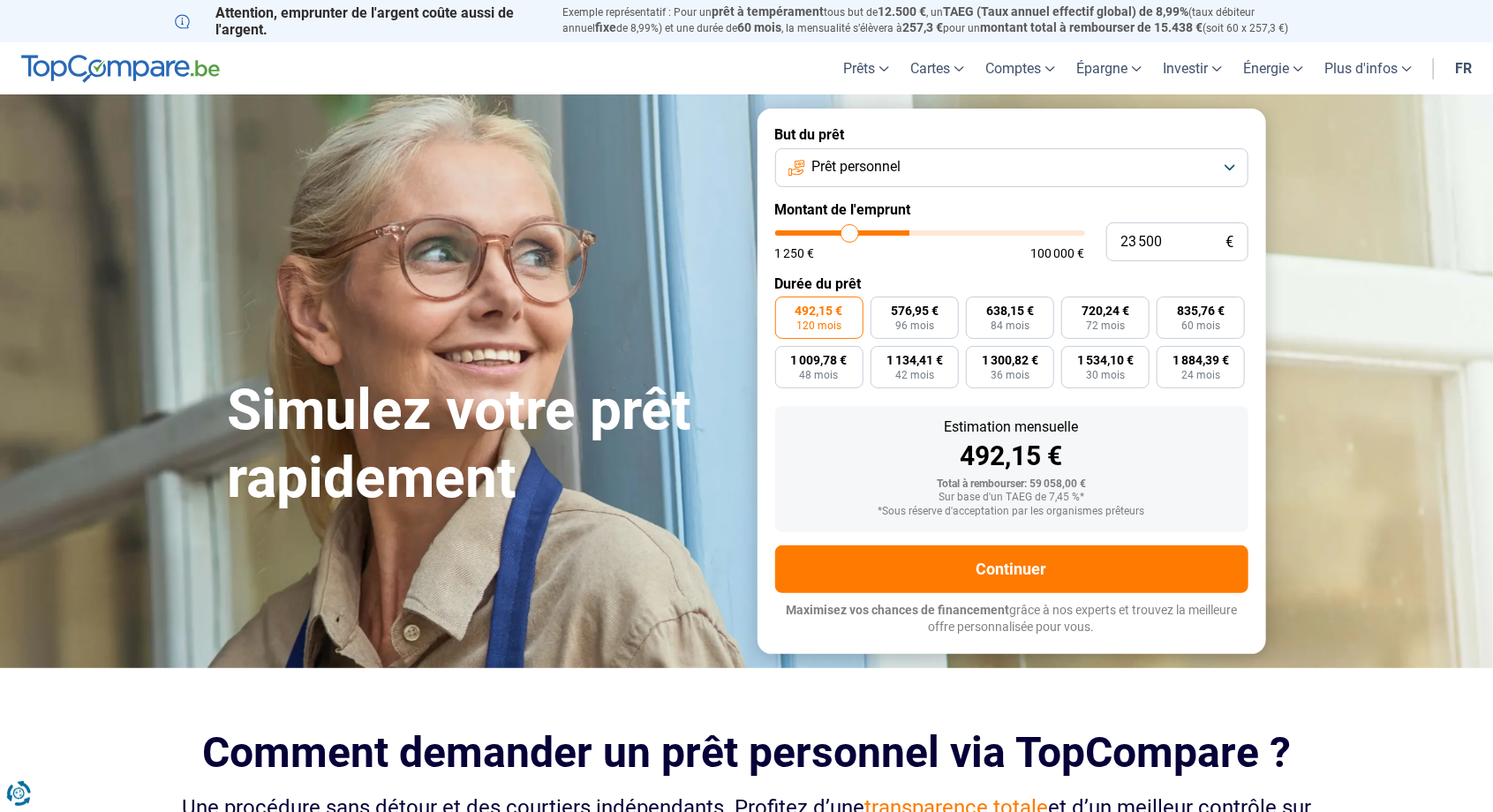
type input "22750"
type input "22 000"
type input "22000"
type input "21 500"
type input "21500"
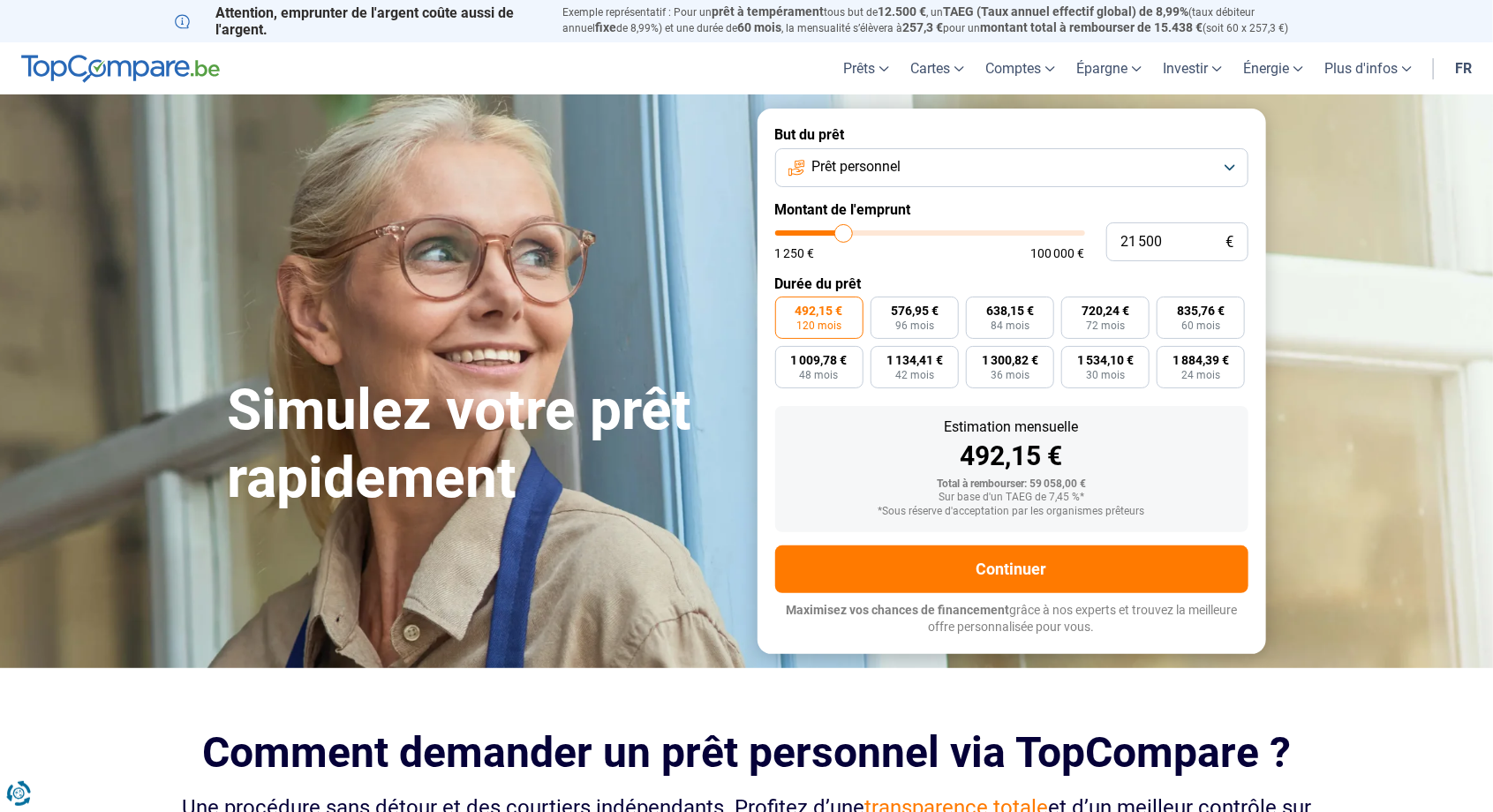
type input "20 750"
type input "20750"
type input "20 250"
type input "20250"
type input "20 000"
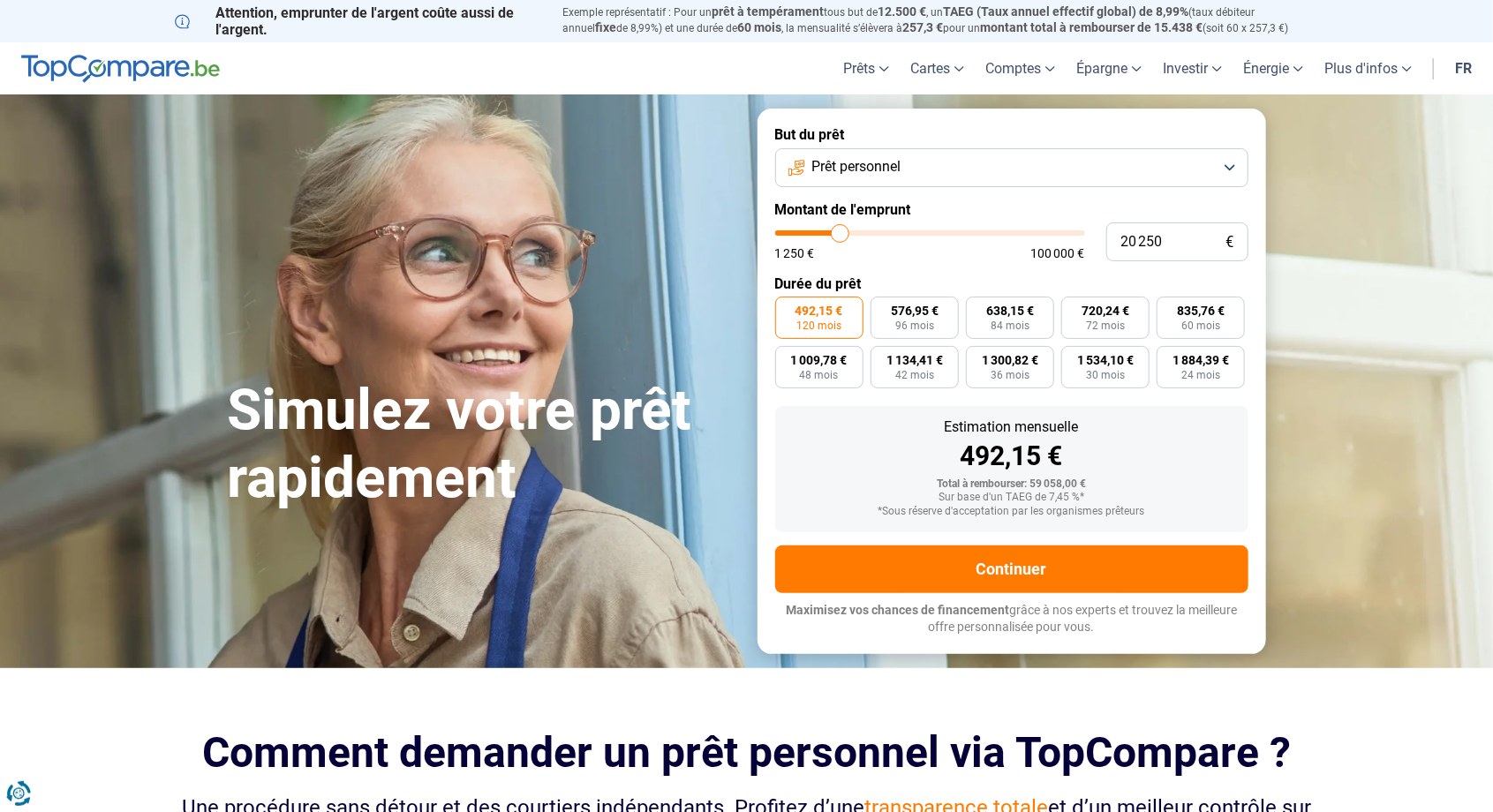
type input "20000"
type input "19 750"
type input "19750"
type input "19 250"
type input "19250"
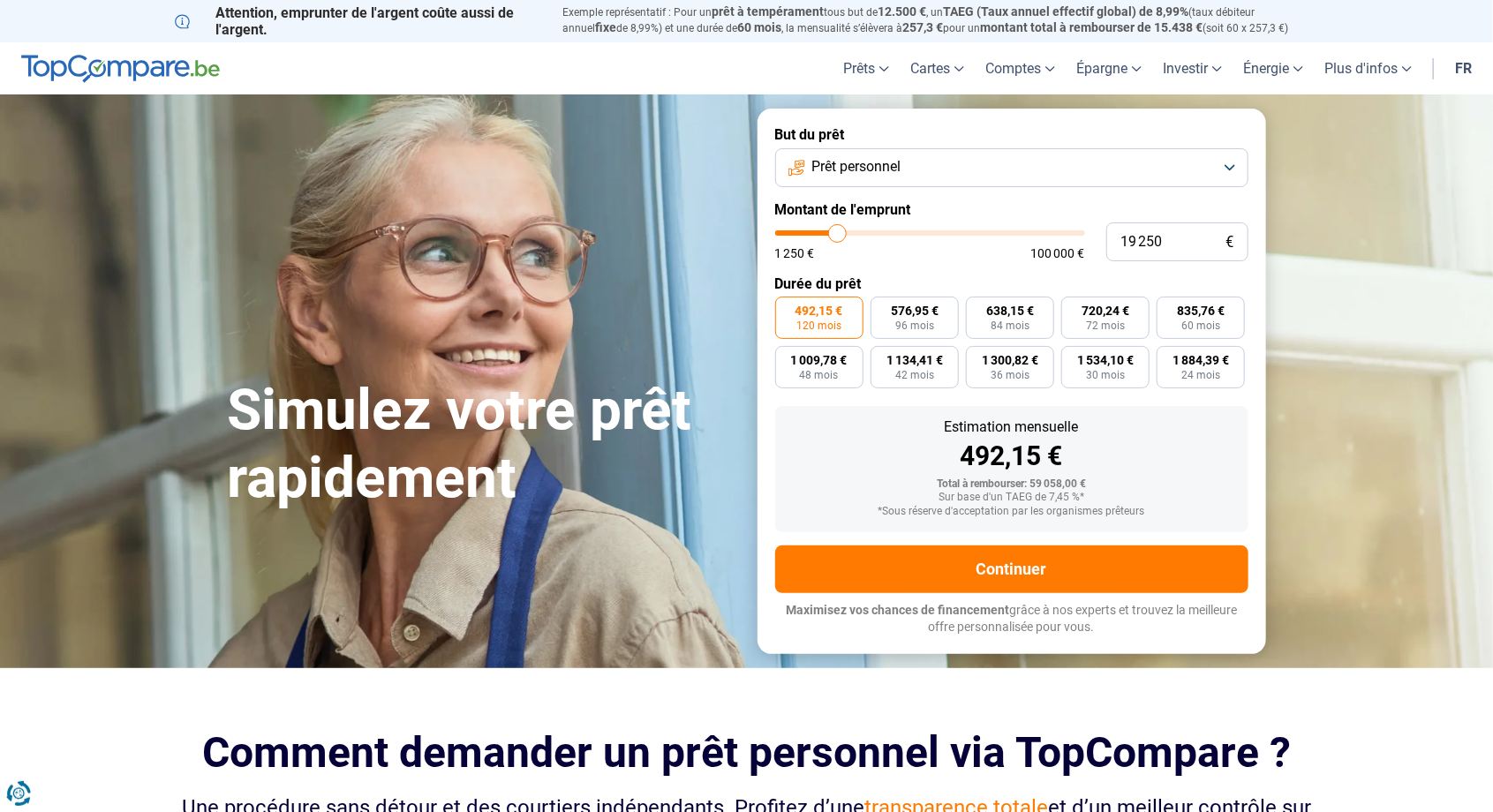
type input "18 750"
type input "18750"
type input "18 500"
type input "18500"
type input "18 250"
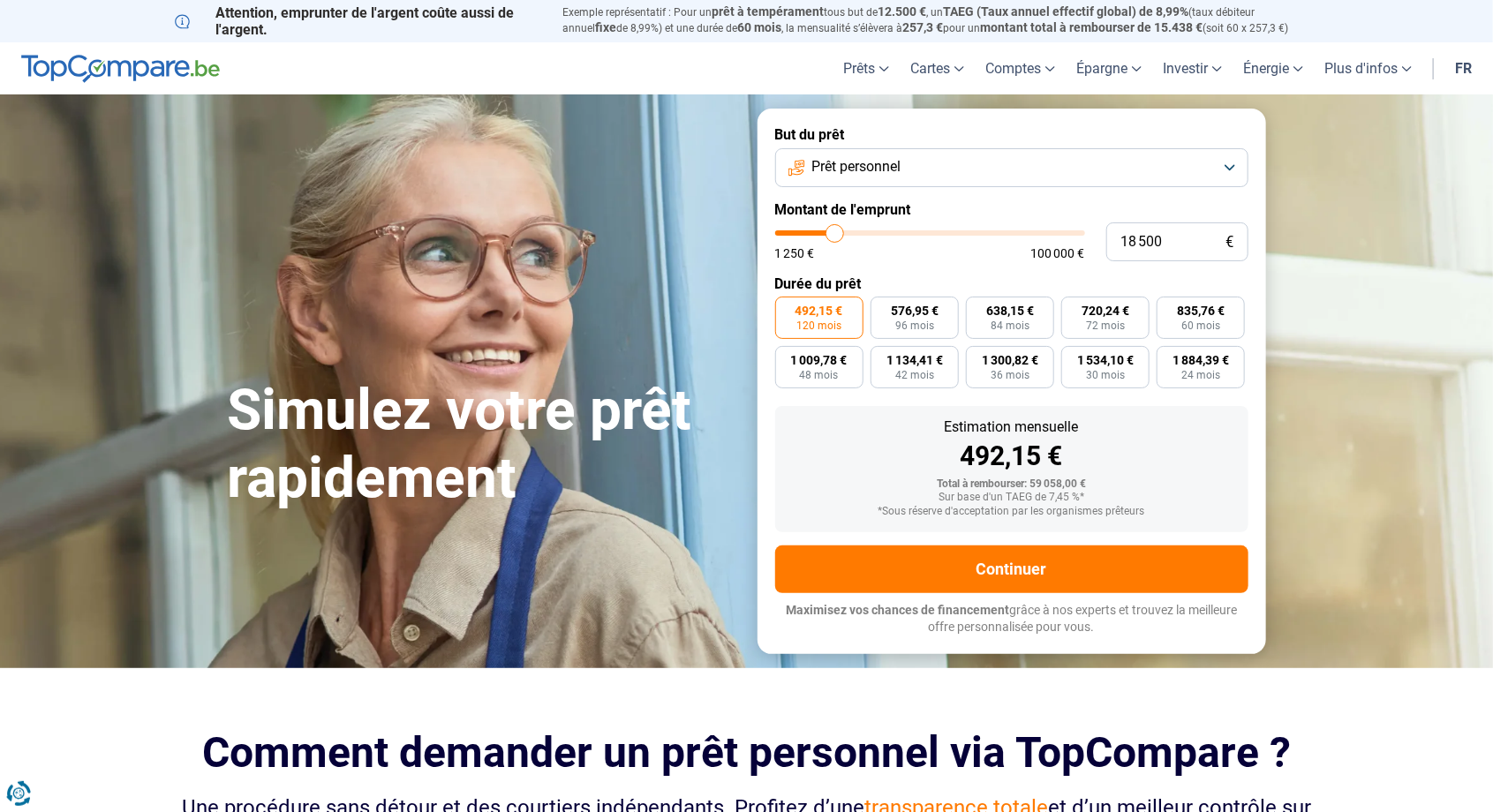
type input "18250"
type input "18 000"
type input "18000"
type input "17 750"
type input "17750"
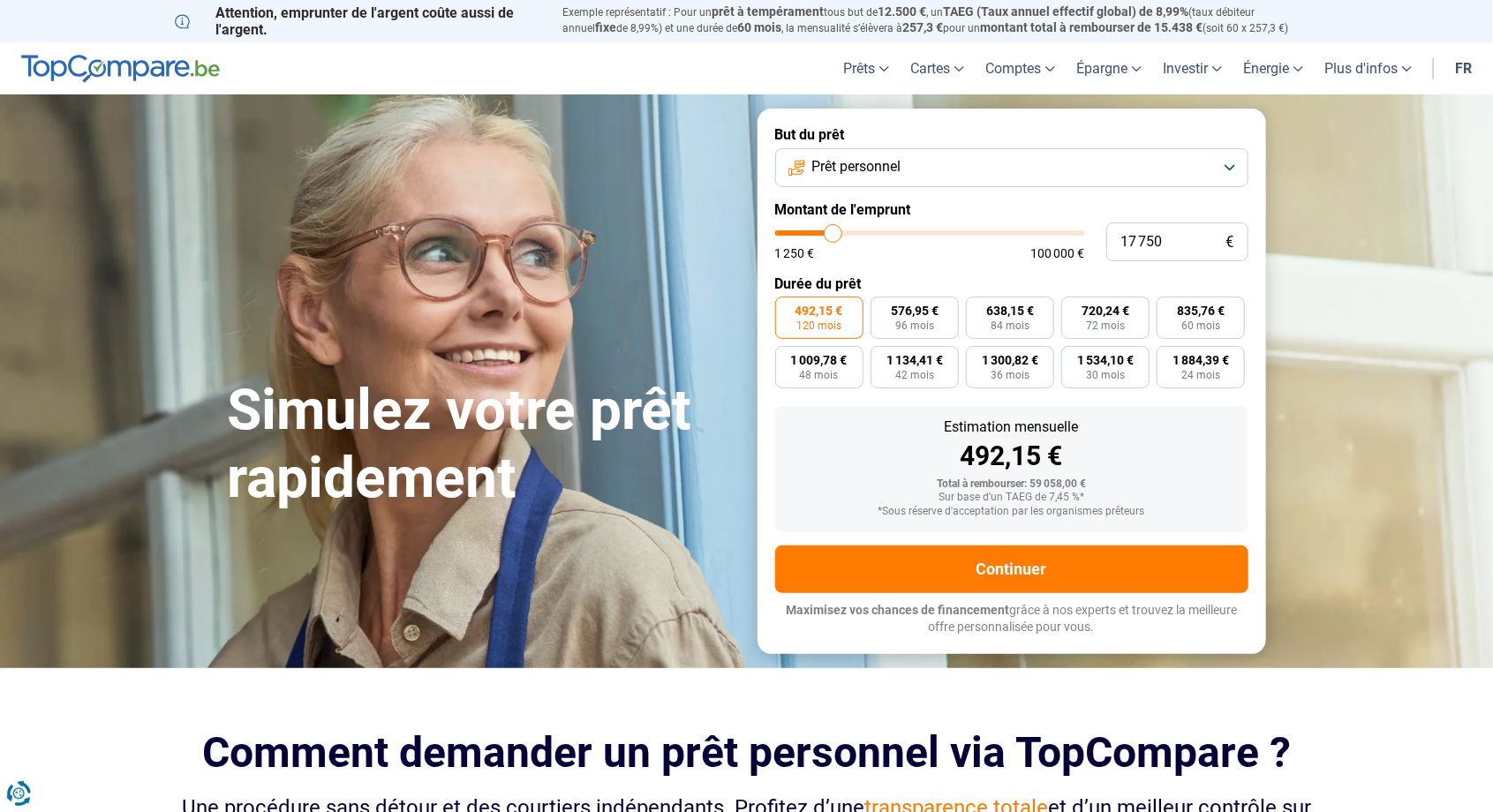
type input "17 500"
type input "17500"
type input "17 250"
type input "17250"
type input "17 000"
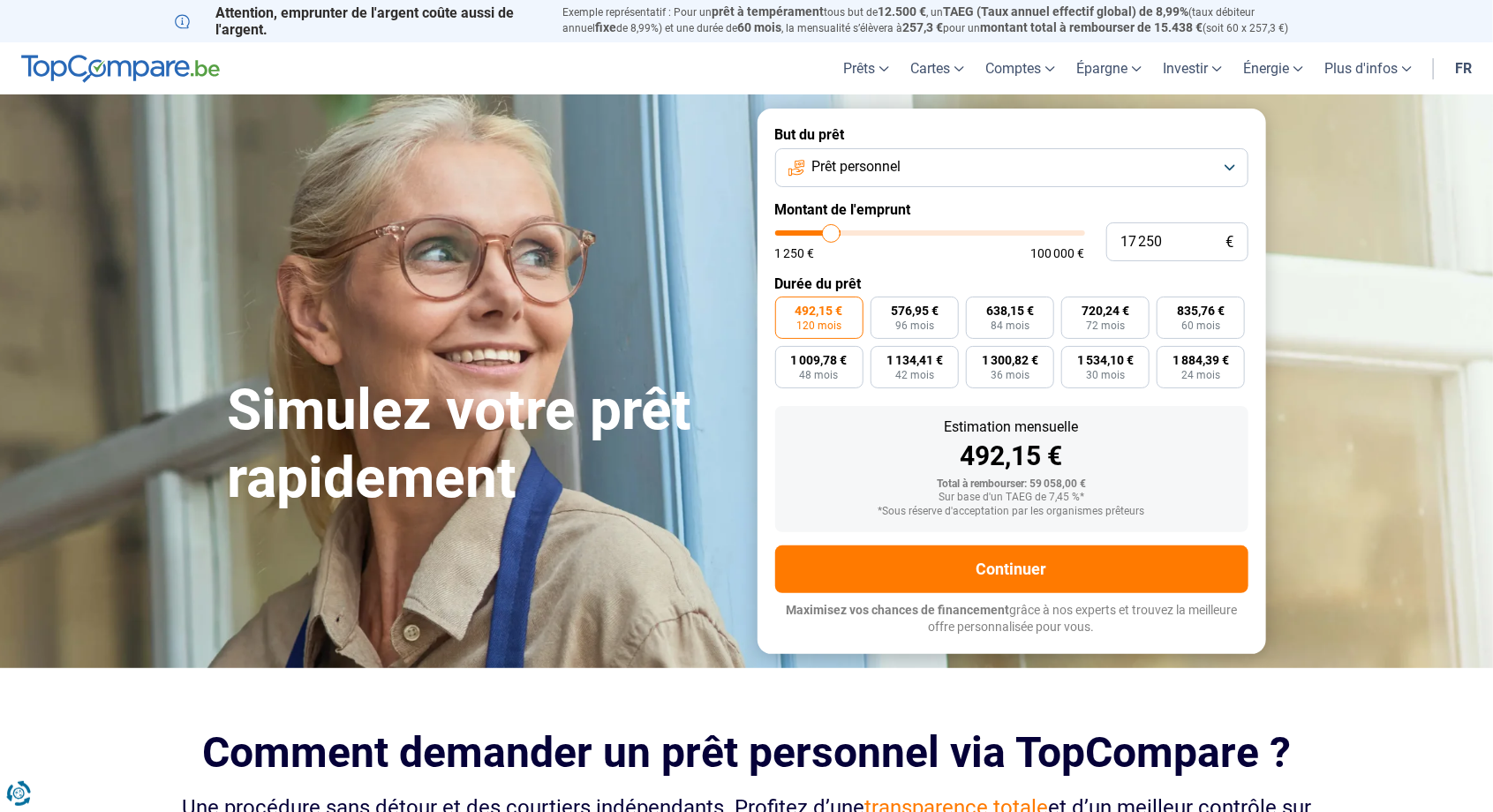
type input "17000"
type input "16 750"
type input "16750"
type input "16 500"
type input "16500"
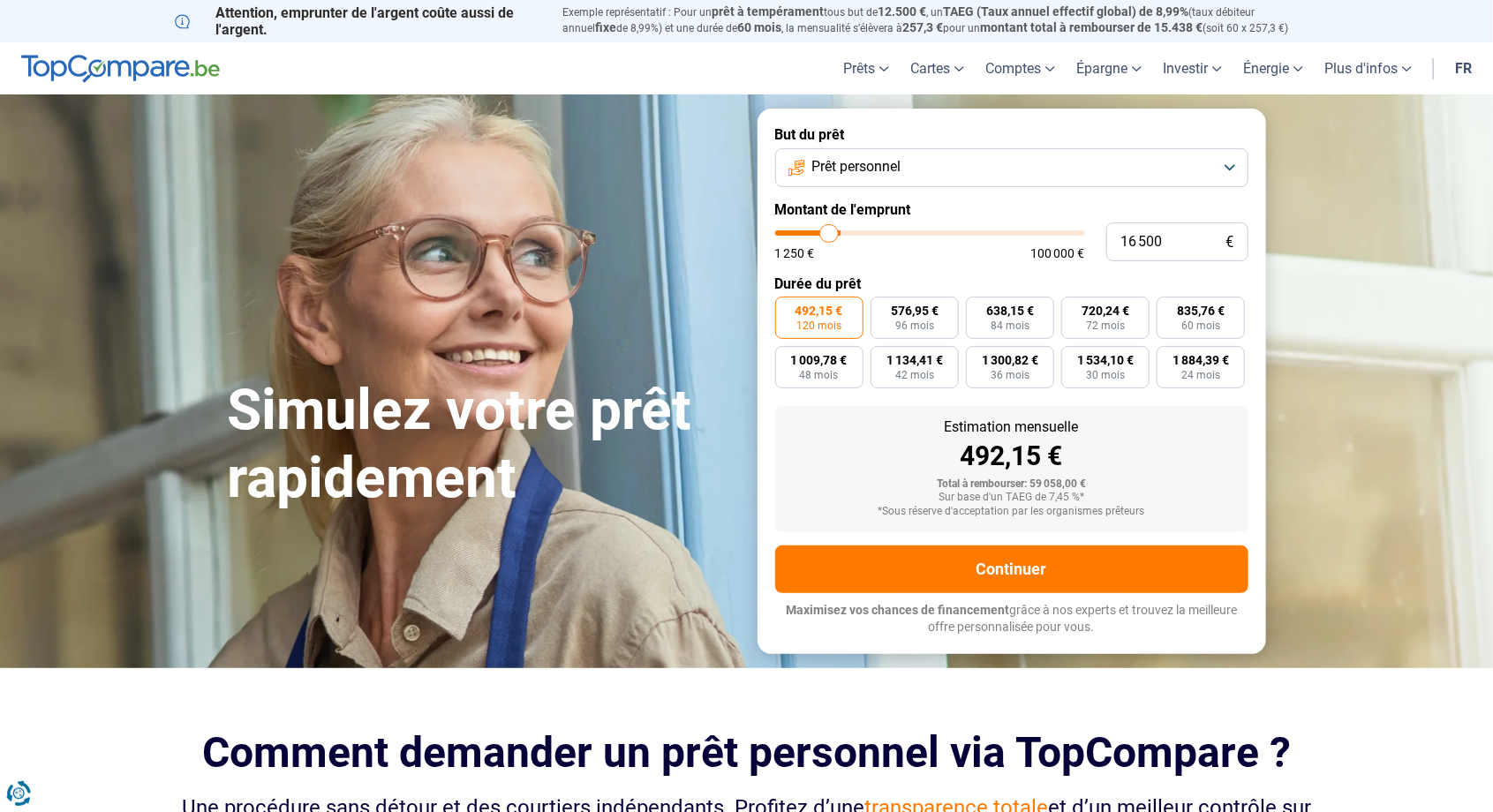
type input "16 000"
type input "16000"
type input "15 750"
type input "15750"
type input "15 250"
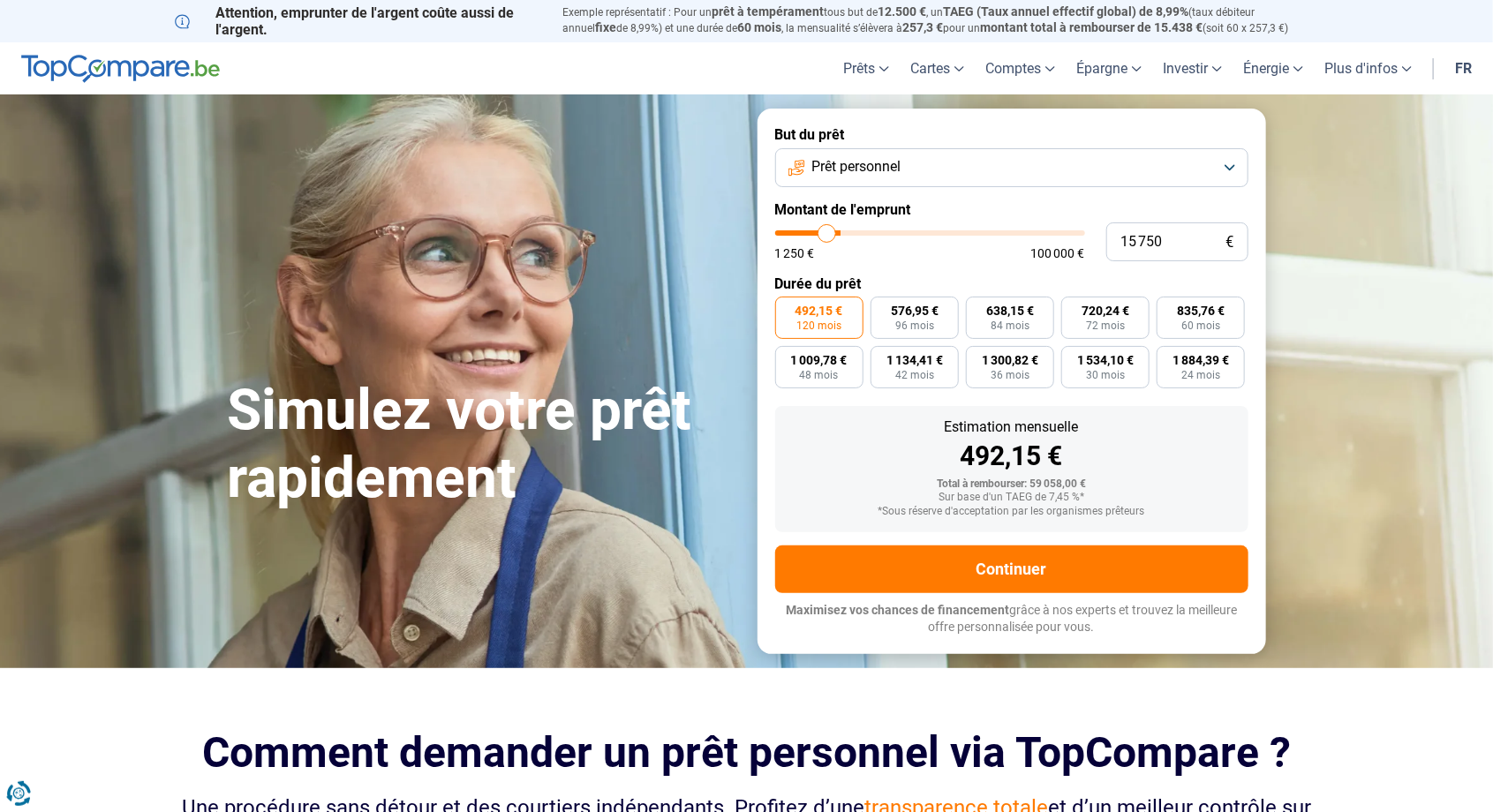
type input "15250"
type input "15 000"
type input "15000"
type input "14 750"
type input "14750"
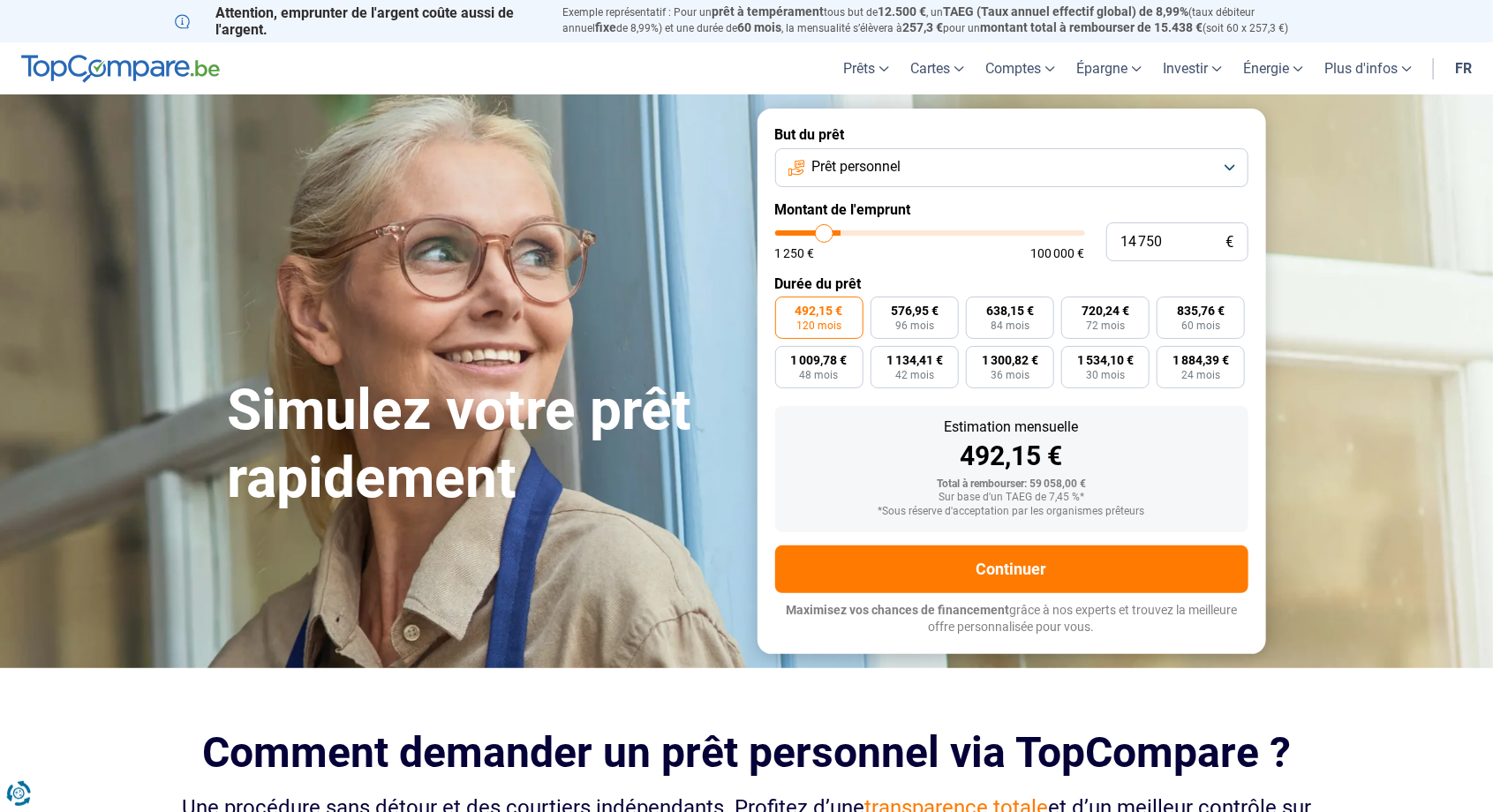
type input "14 500"
type input "14500"
type input "14 250"
type input "14250"
type input "14 000"
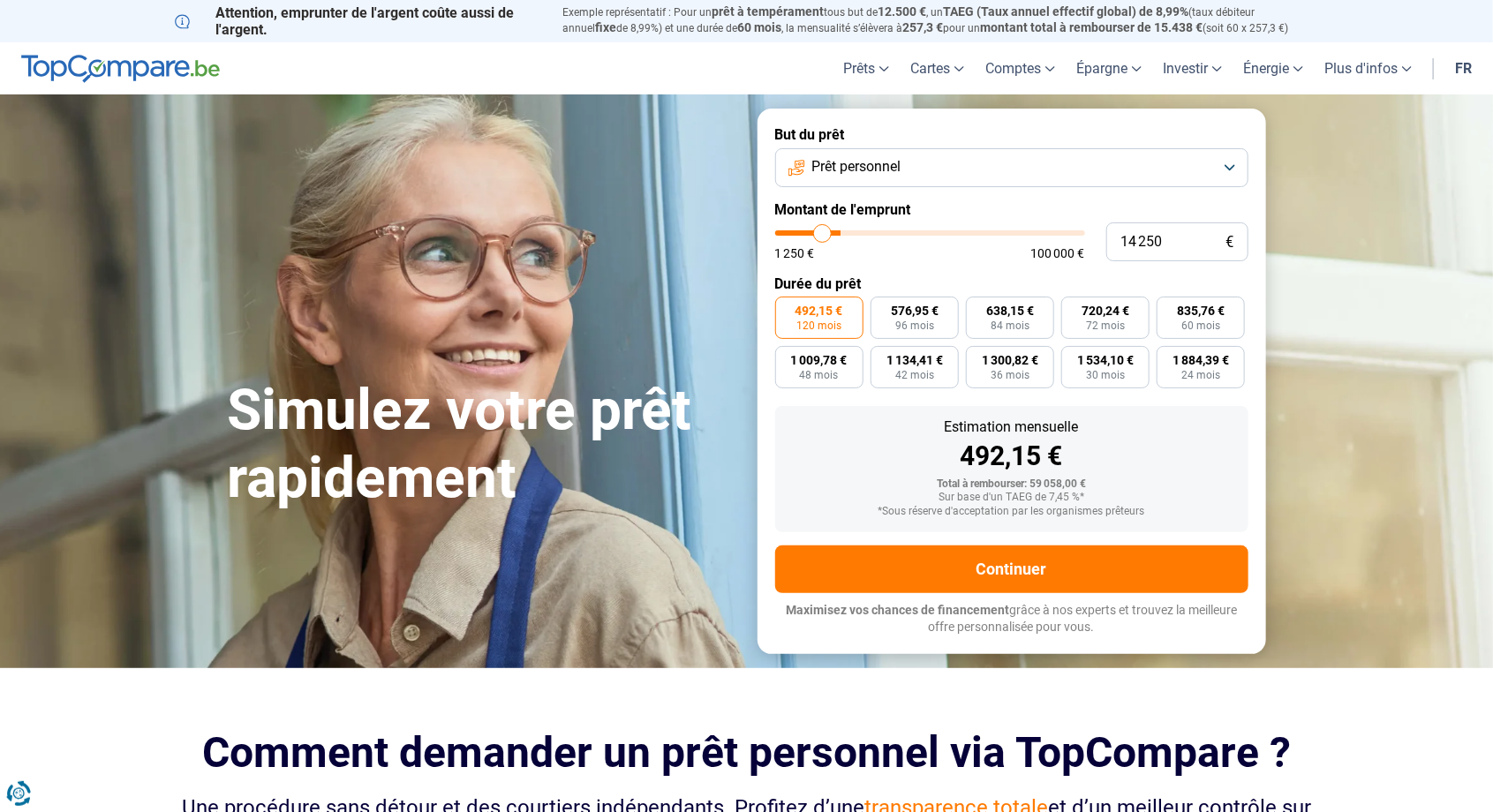
type input "14000"
type input "13 750"
type input "13750"
type input "13 500"
type input "13500"
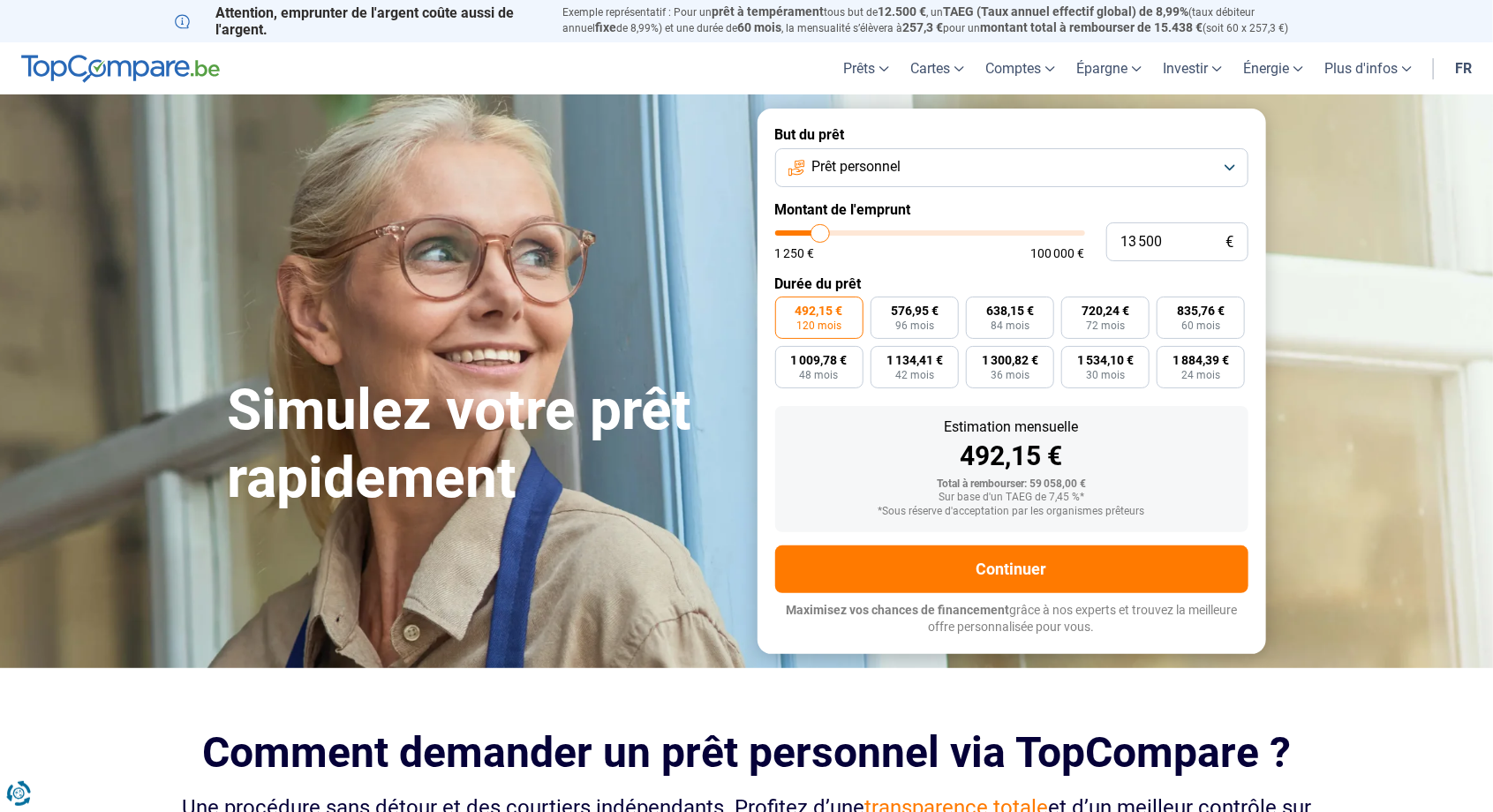
type input "13 250"
type input "13250"
type input "13 000"
type input "13000"
type input "12 750"
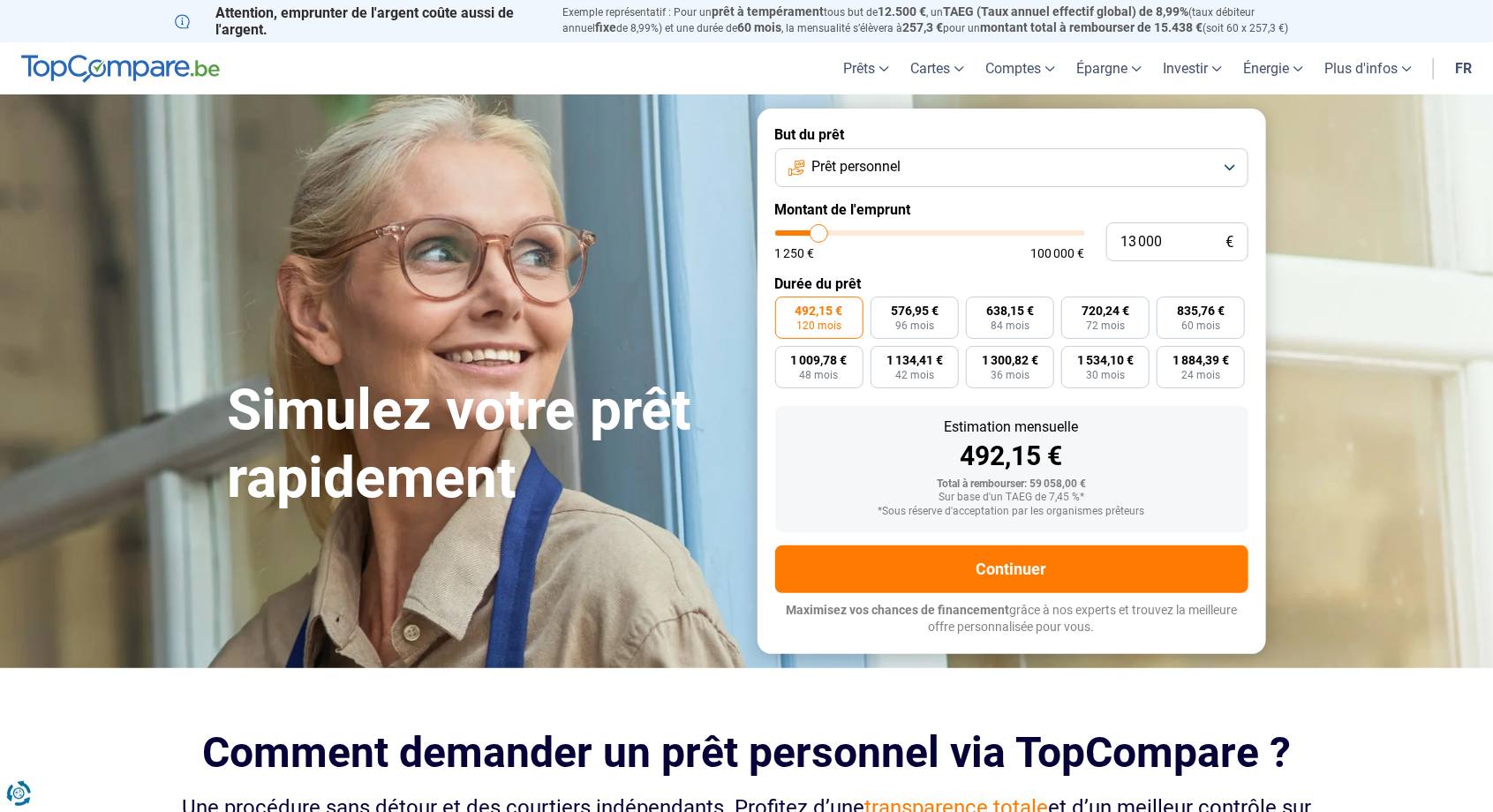
type input "12750"
type input "12 500"
